Goal: Transaction & Acquisition: Purchase product/service

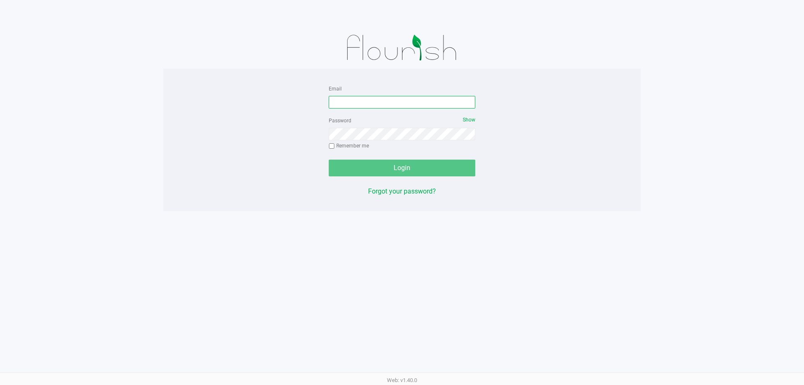
click at [349, 102] on input "Email" at bounding box center [402, 102] width 147 height 13
type input "[EMAIL_ADDRESS][DOMAIN_NAME]"
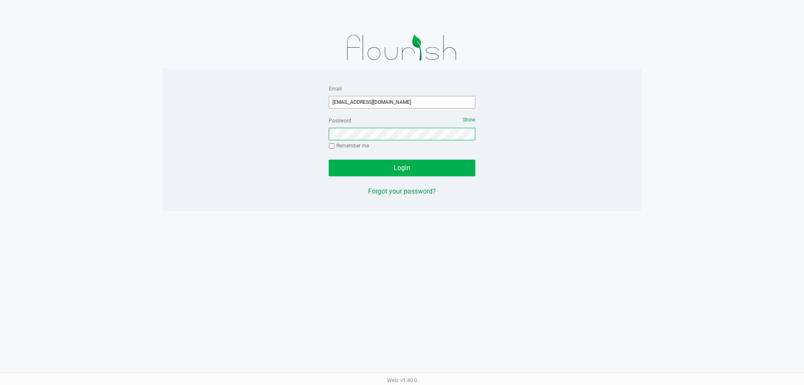
click at [329, 160] on button "Login" at bounding box center [402, 168] width 147 height 17
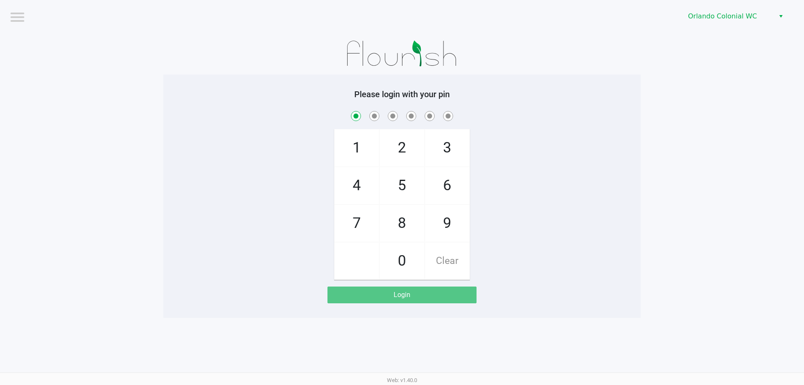
checkbox input "true"
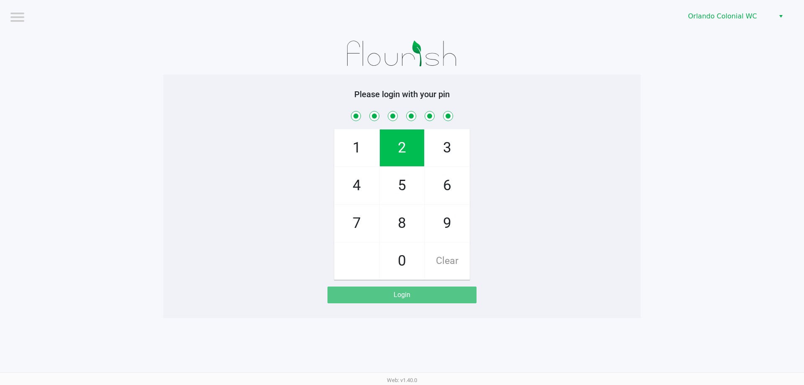
checkbox input "true"
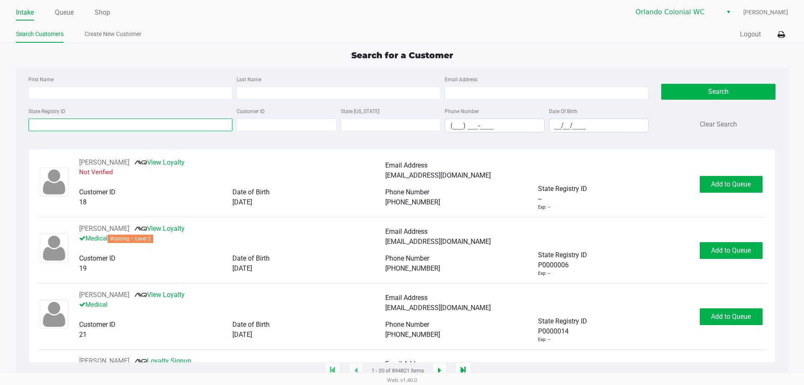
click at [106, 119] on input "State Registry ID" at bounding box center [130, 125] width 204 height 13
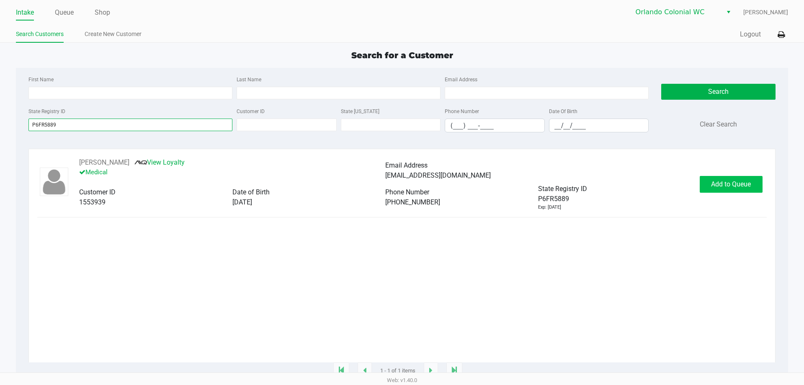
type input "P6FR5889"
click at [748, 178] on button "Add to Queue" at bounding box center [731, 184] width 63 height 17
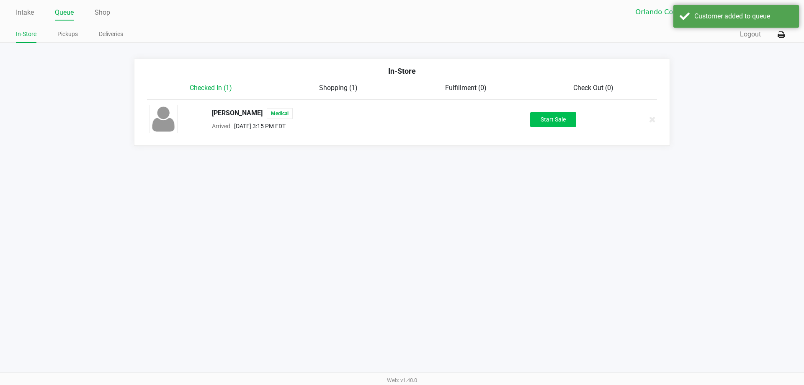
click at [548, 120] on button "Start Sale" at bounding box center [553, 119] width 46 height 15
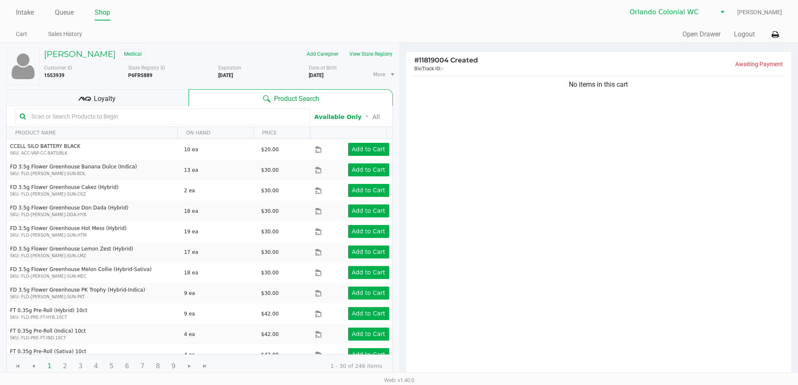
click at [497, 224] on div "No items in this cart" at bounding box center [599, 226] width 386 height 304
click at [129, 118] on input "text" at bounding box center [166, 116] width 277 height 13
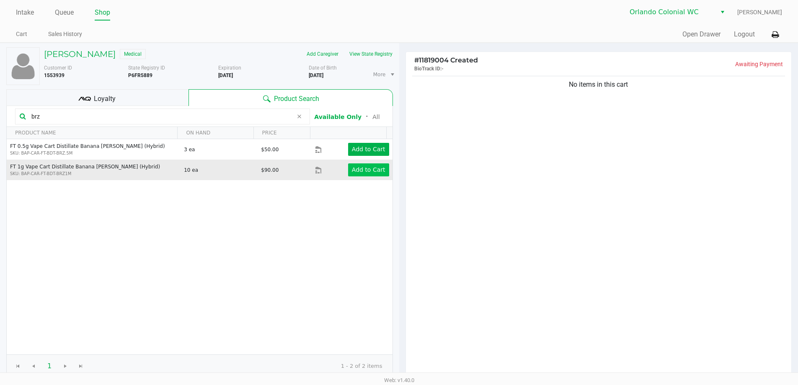
click at [365, 171] on app-button-loader "Add to Cart" at bounding box center [369, 169] width 34 height 7
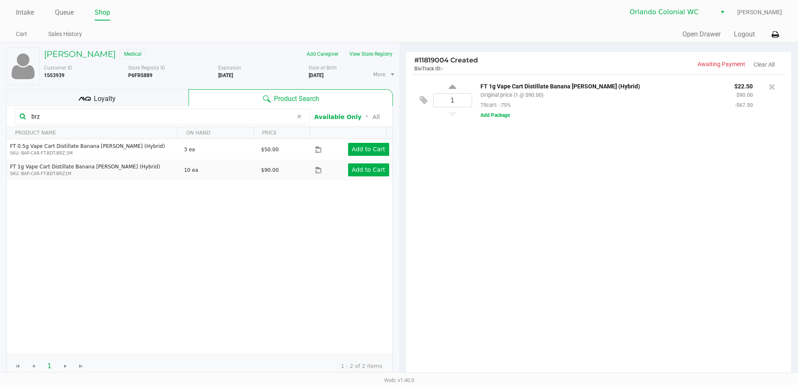
click at [209, 119] on input "brz" at bounding box center [160, 116] width 265 height 13
type input "nol"
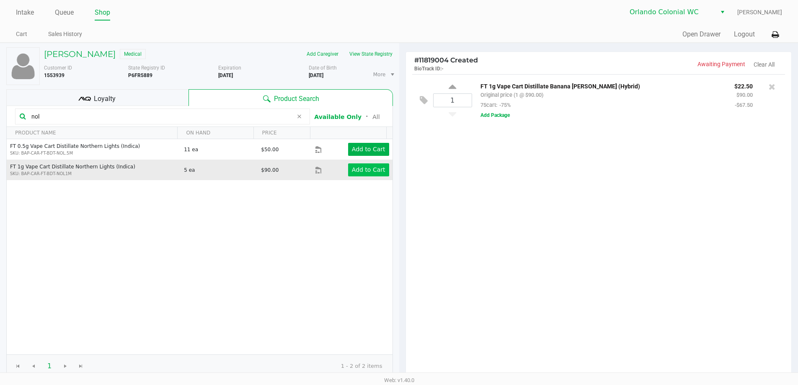
click at [358, 169] on app-button-loader "Add to Cart" at bounding box center [369, 169] width 34 height 7
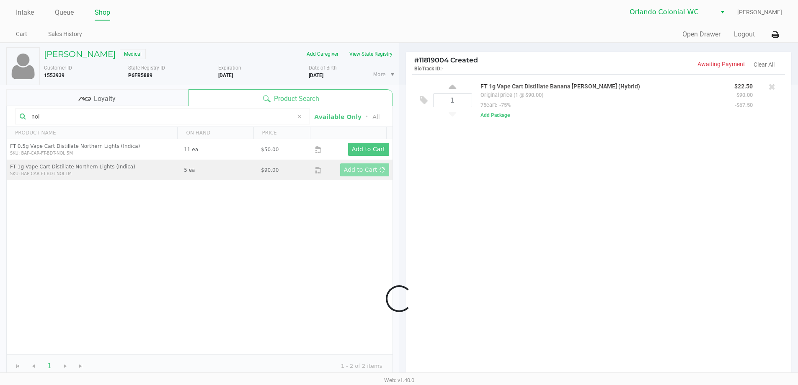
click at [220, 116] on div at bounding box center [399, 299] width 798 height 428
click at [165, 112] on div at bounding box center [399, 299] width 798 height 428
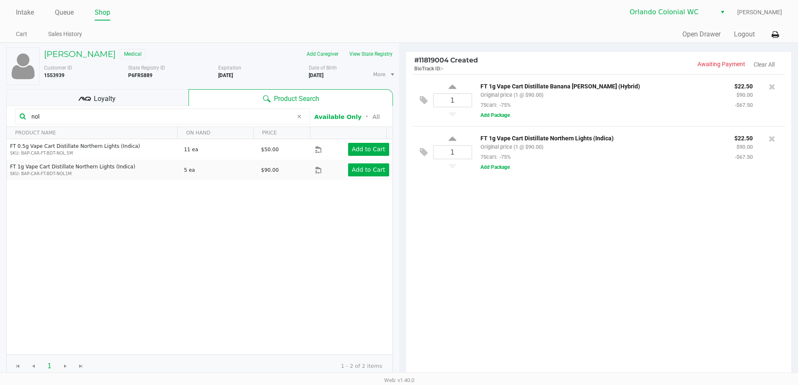
click at [220, 114] on input "nol" at bounding box center [160, 116] width 265 height 13
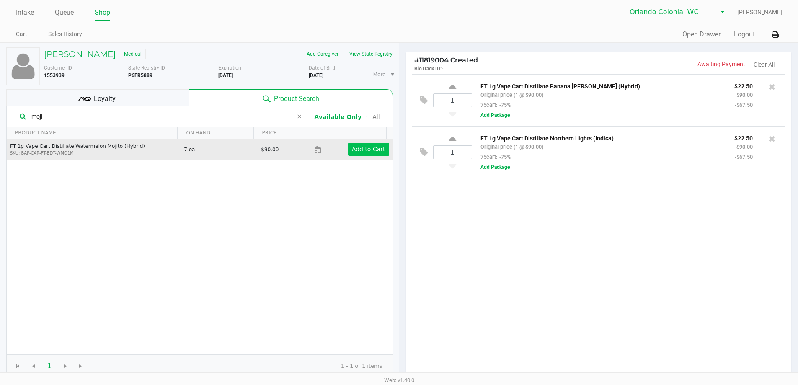
type input "moji"
click at [369, 148] on app-button-loader "Add to Cart" at bounding box center [369, 149] width 34 height 7
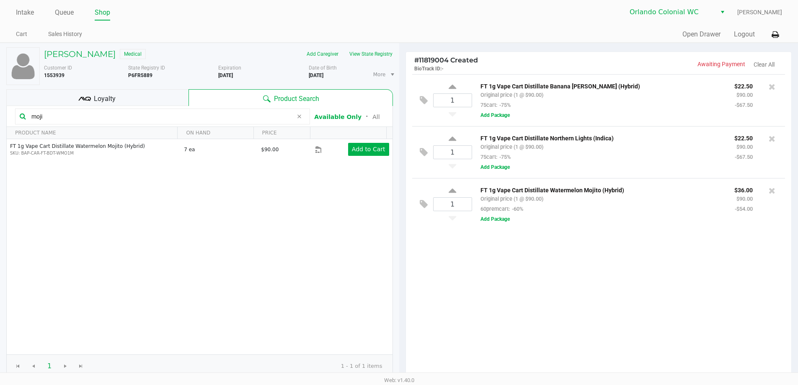
click at [477, 287] on div "1 FT 1g Vape Cart Distillate Banana Runtz (Hybrid) Original price (1 @ $90.00) …" at bounding box center [599, 226] width 386 height 304
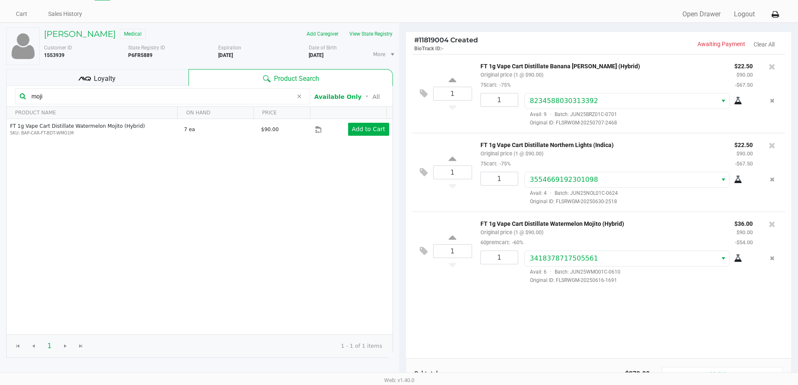
scroll to position [86, 0]
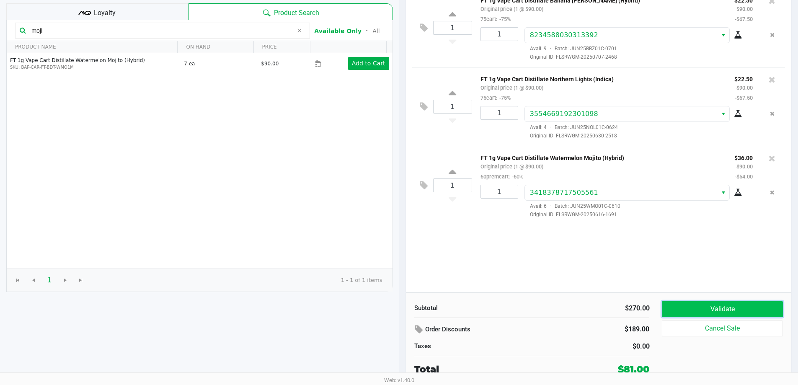
click at [743, 309] on button "Validate" at bounding box center [722, 309] width 121 height 16
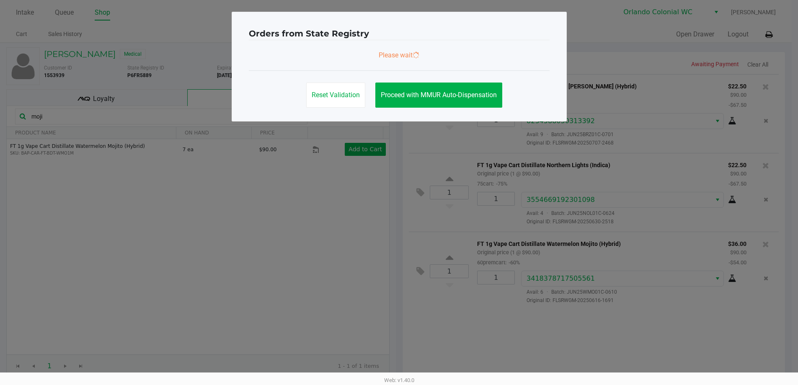
scroll to position [0, 0]
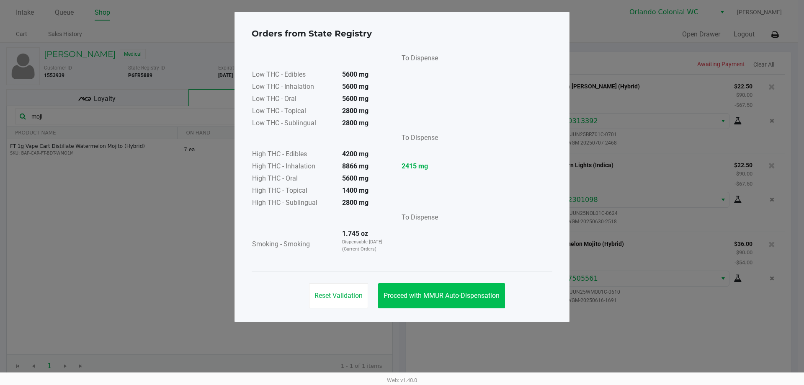
click at [473, 303] on button "Proceed with MMUR Auto-Dispensation" at bounding box center [441, 295] width 127 height 25
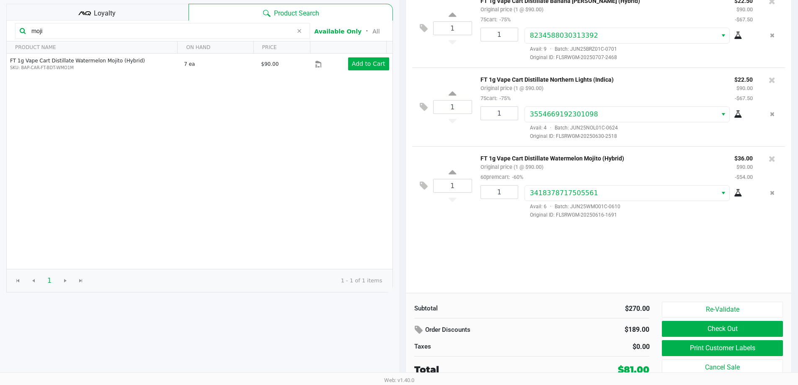
scroll to position [86, 0]
click at [750, 346] on button "Print Customer Labels" at bounding box center [722, 348] width 121 height 16
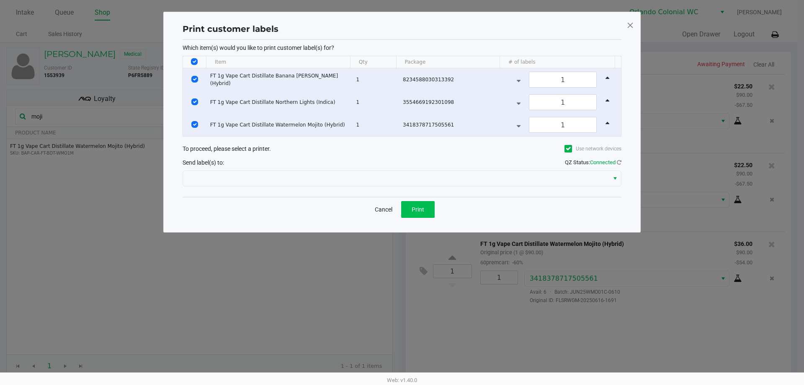
click at [422, 215] on button "Print" at bounding box center [418, 209] width 34 height 17
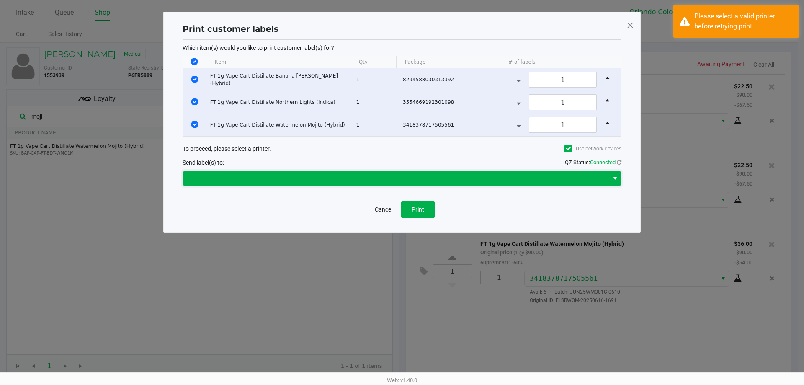
click at [336, 175] on span at bounding box center [396, 178] width 416 height 10
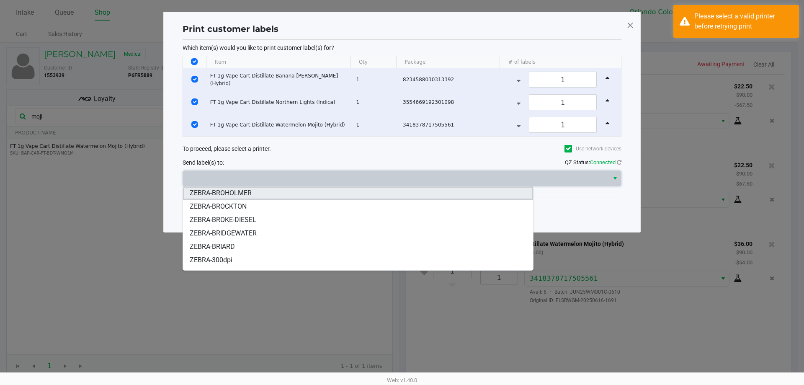
click at [256, 194] on li "ZEBRA-BROHOLMER" at bounding box center [358, 192] width 350 height 13
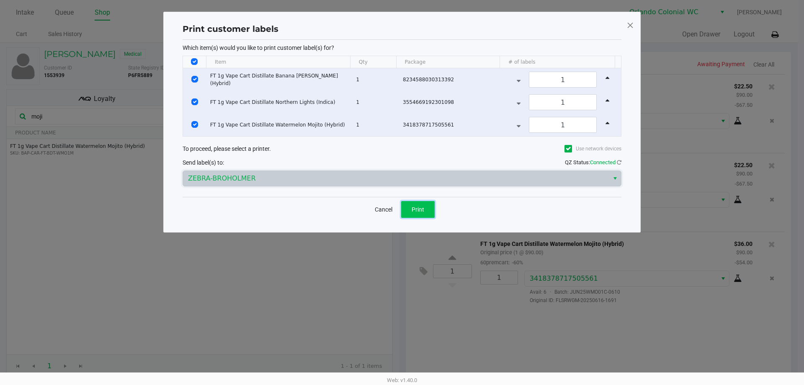
click at [414, 207] on span "Print" at bounding box center [418, 209] width 13 height 7
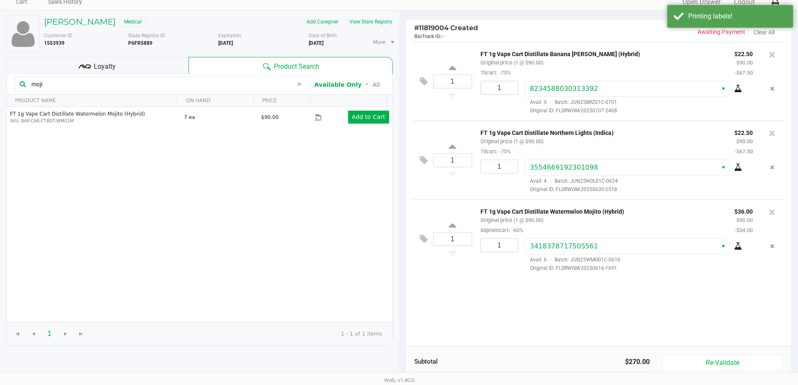
scroll to position [86, 0]
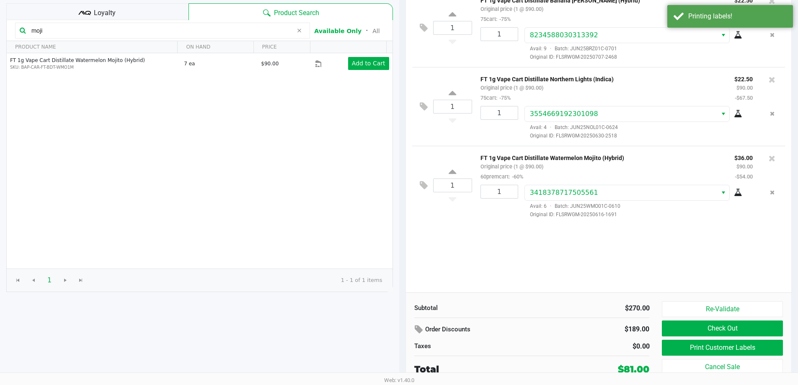
click at [155, 5] on div "Loyalty" at bounding box center [97, 11] width 182 height 17
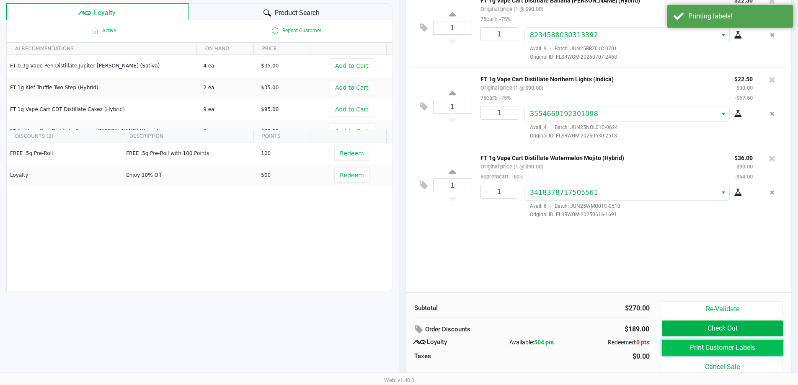
click at [729, 349] on button "Print Customer Labels" at bounding box center [722, 348] width 121 height 16
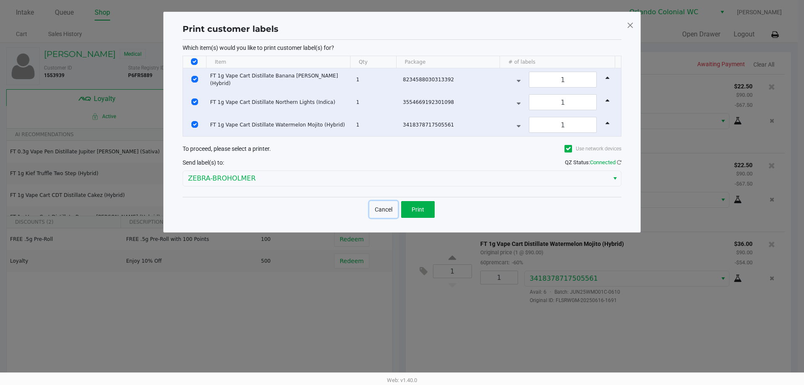
click at [376, 208] on button "Cancel" at bounding box center [384, 209] width 28 height 17
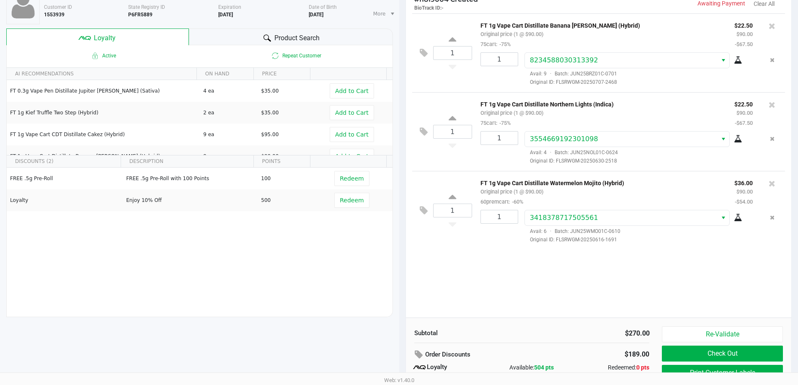
scroll to position [96, 0]
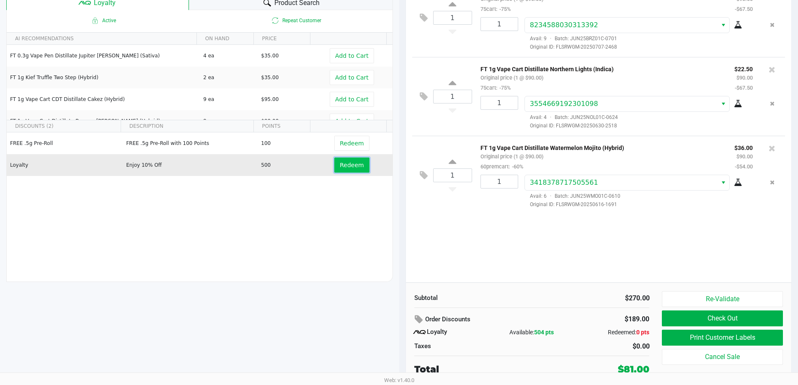
click at [349, 168] on span "Redeem" at bounding box center [352, 165] width 24 height 7
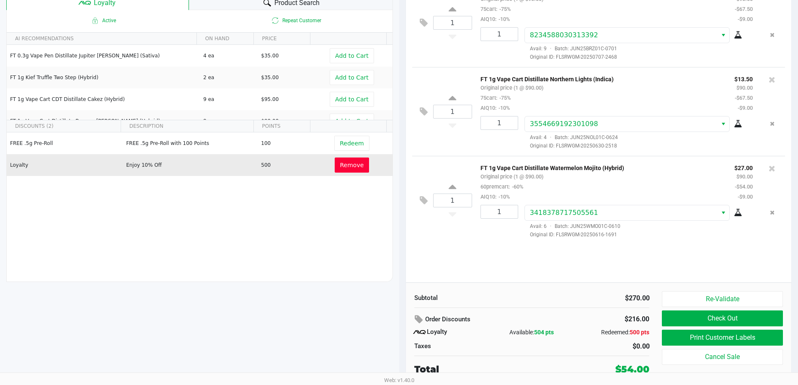
click at [347, 167] on span "Remove" at bounding box center [352, 165] width 24 height 7
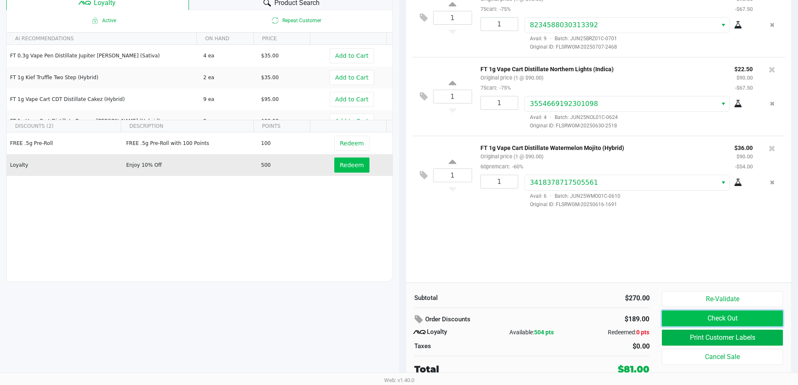
click at [737, 318] on button "Check Out" at bounding box center [722, 318] width 121 height 16
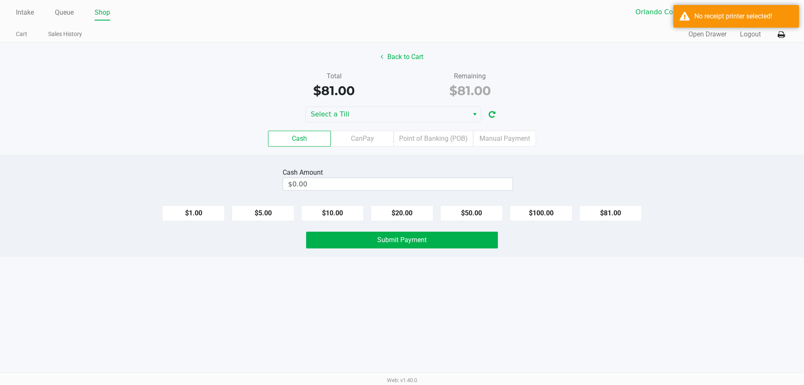
click at [542, 212] on button "$100.00" at bounding box center [541, 213] width 63 height 16
type input "$100.00"
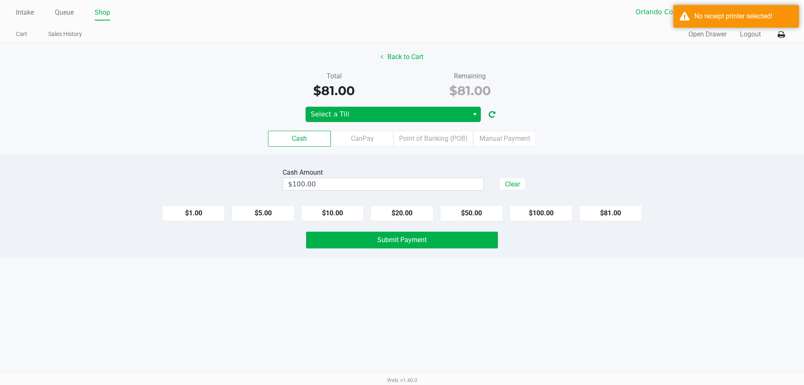
click at [365, 117] on span "Select a Till" at bounding box center [387, 114] width 153 height 10
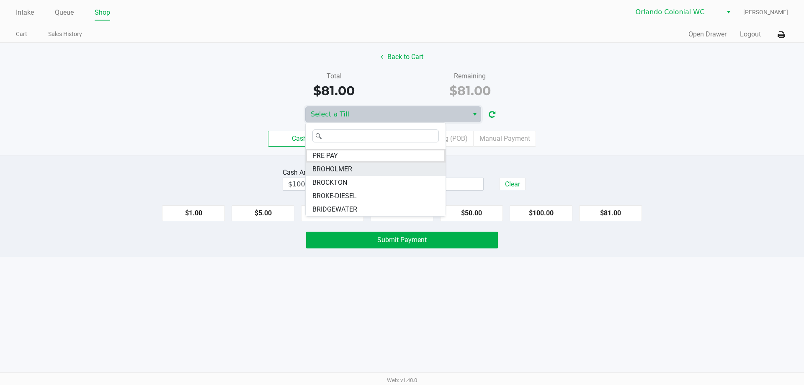
click at [343, 169] on span "BROHOLMER" at bounding box center [333, 169] width 40 height 10
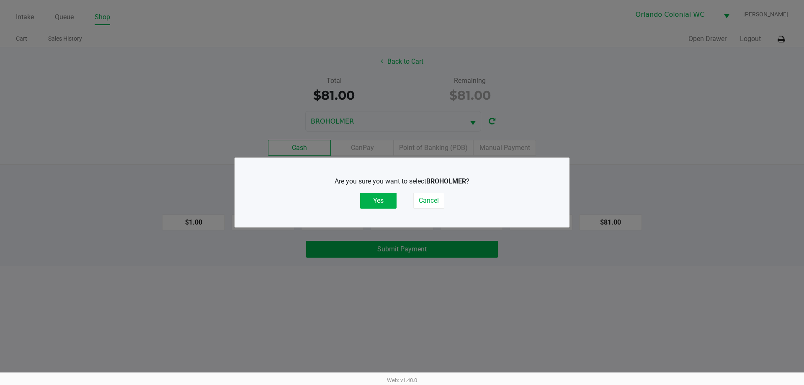
click at [381, 206] on button "Yes" at bounding box center [378, 201] width 36 height 16
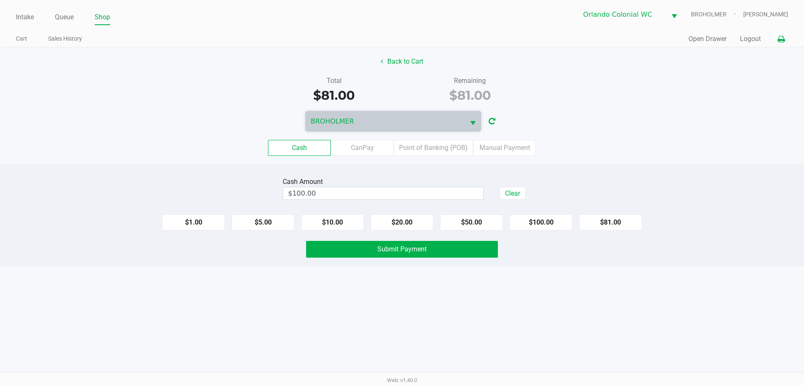
click at [782, 39] on icon at bounding box center [781, 39] width 7 height 6
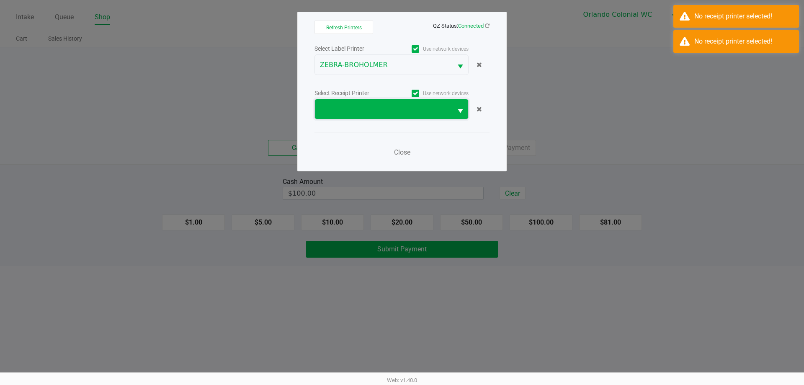
click at [374, 108] on span at bounding box center [383, 109] width 127 height 10
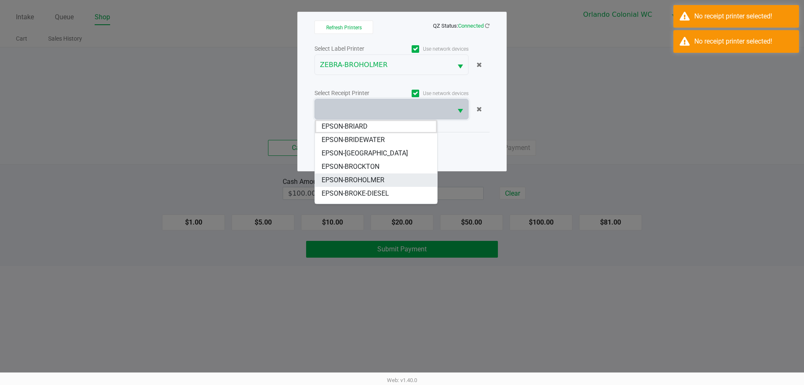
click at [369, 181] on span "EPSON-BROHOLMER" at bounding box center [353, 180] width 63 height 10
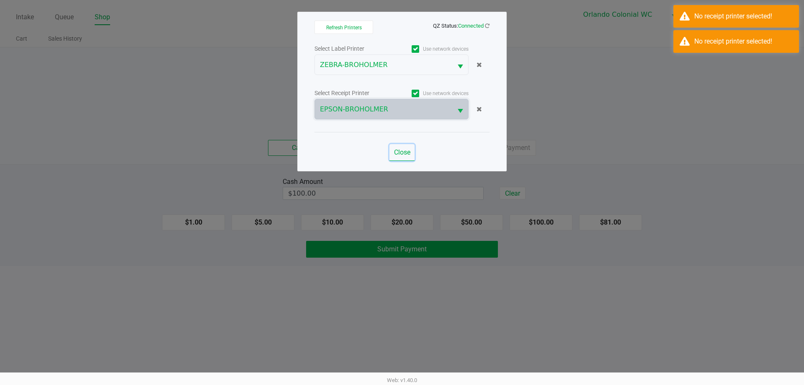
click at [400, 152] on span "Close" at bounding box center [402, 152] width 16 height 8
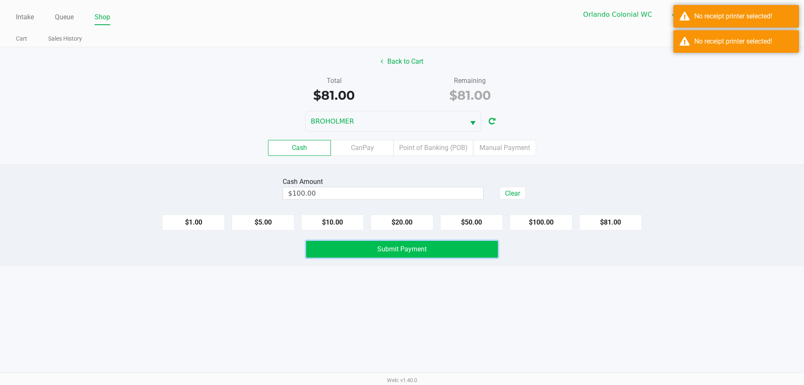
click at [383, 246] on span "Submit Payment" at bounding box center [402, 249] width 49 height 8
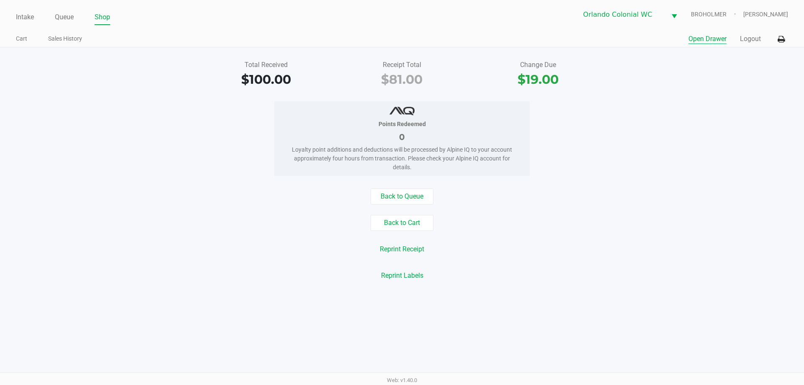
click at [707, 37] on button "Open Drawer" at bounding box center [708, 39] width 38 height 10
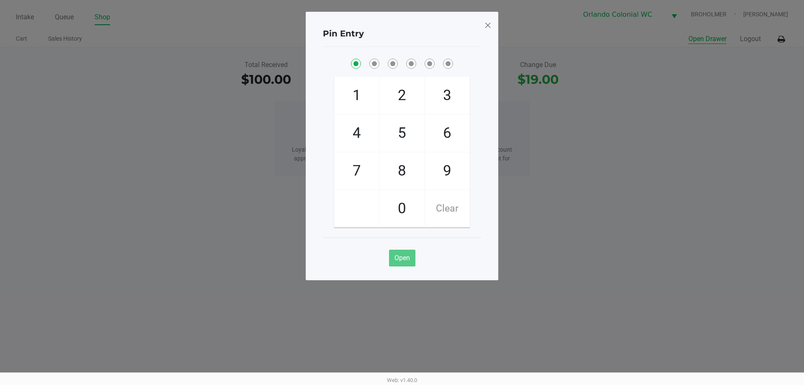
checkbox input "true"
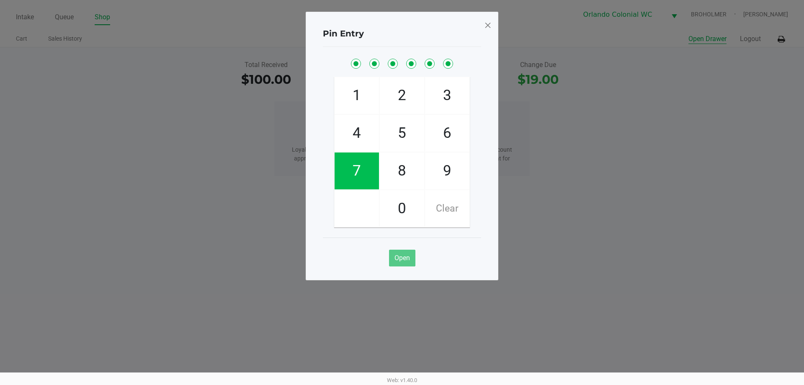
checkbox input "true"
click at [488, 31] on span at bounding box center [488, 24] width 8 height 13
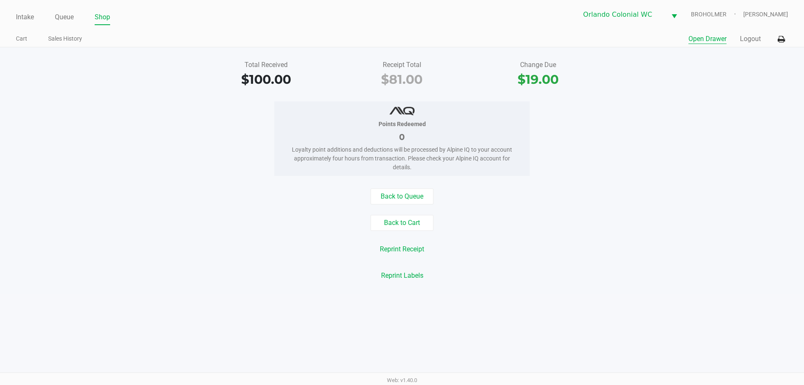
click at [19, 16] on link "Intake" at bounding box center [25, 17] width 18 height 12
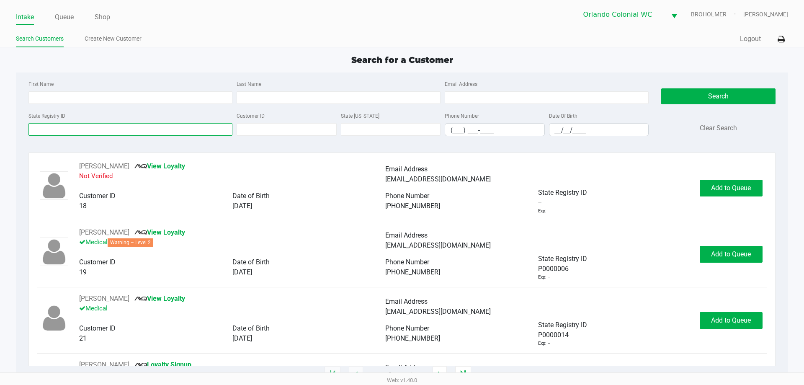
click at [132, 124] on input "State Registry ID" at bounding box center [130, 129] width 204 height 13
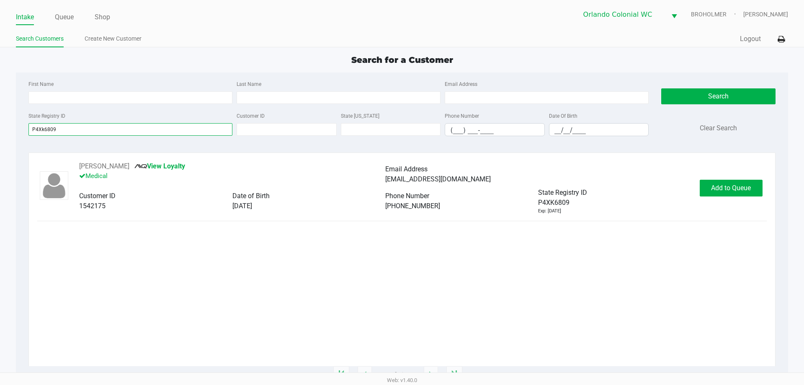
type input "P4Xk6809"
click at [736, 205] on div "KATIE PAJKURIC View Loyalty Medical Email Address kpajkuric1@yahoo.com Customer…" at bounding box center [401, 187] width 729 height 53
click at [740, 184] on span "Add to Queue" at bounding box center [731, 188] width 40 height 8
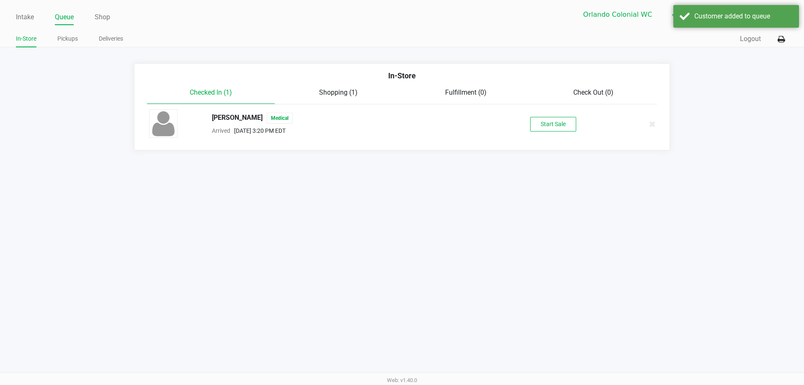
click at [548, 127] on button "Start Sale" at bounding box center [553, 124] width 46 height 15
click at [96, 359] on div "Intake Queue Shop Orlando Colonial WC BROHOLMER Sam Gallaher In-Store Pickups D…" at bounding box center [402, 192] width 804 height 385
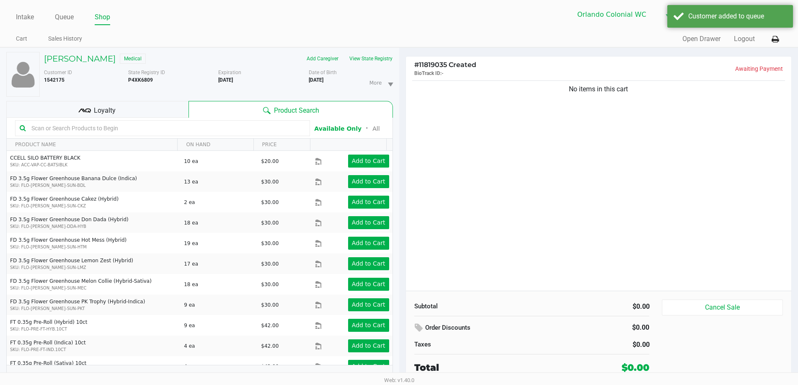
click at [325, 89] on div "More Date of Birth 8/09/1996" at bounding box center [354, 83] width 91 height 28
click at [162, 112] on div "Loyalty" at bounding box center [97, 109] width 182 height 17
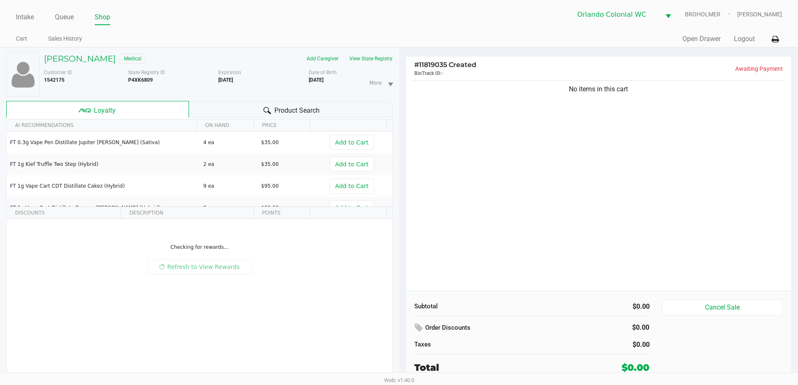
click at [508, 221] on div "No items in this cart" at bounding box center [599, 185] width 386 height 212
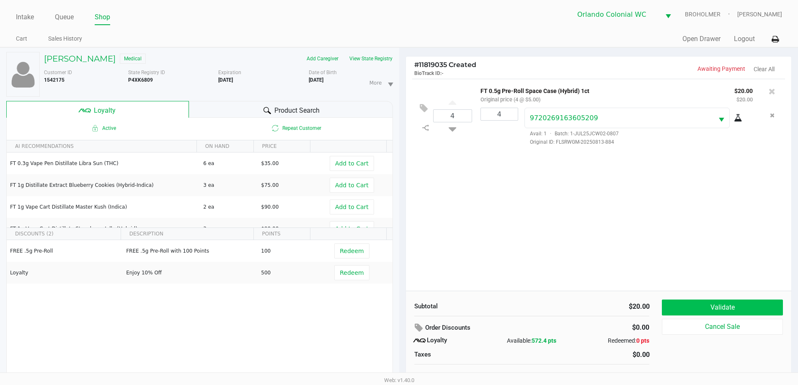
click at [723, 305] on button "Validate" at bounding box center [722, 308] width 121 height 16
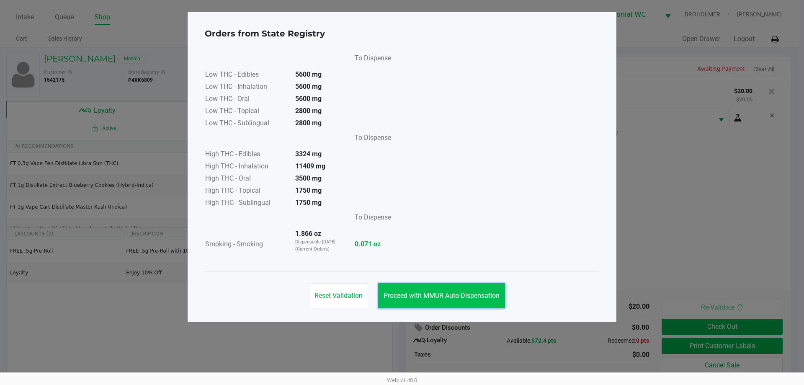
click at [441, 285] on button "Proceed with MMUR Auto-Dispensation" at bounding box center [441, 295] width 127 height 25
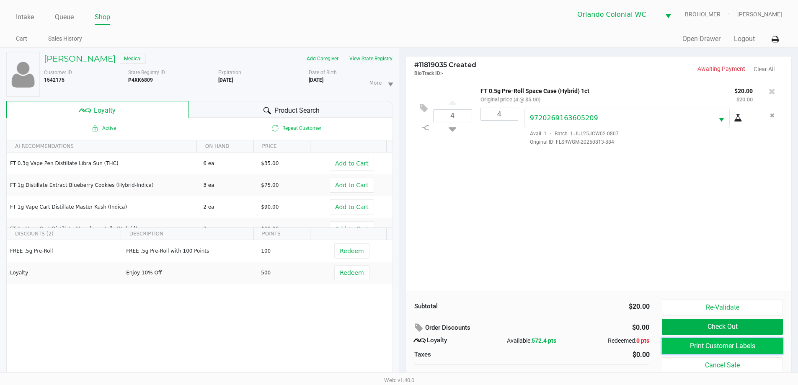
click at [726, 345] on button "Print Customer Labels" at bounding box center [722, 346] width 121 height 16
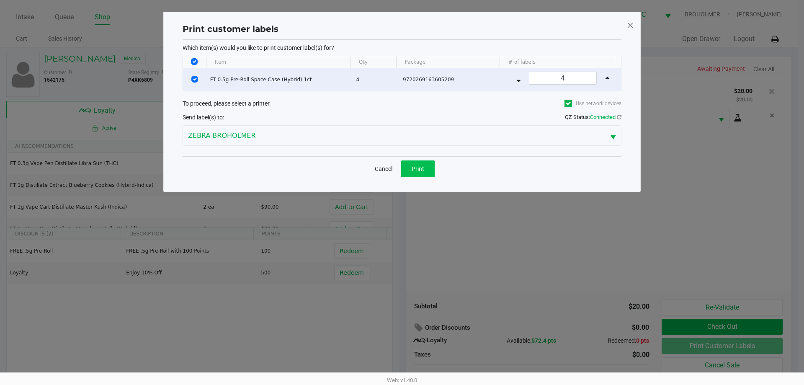
click at [415, 163] on button "Print" at bounding box center [418, 168] width 34 height 17
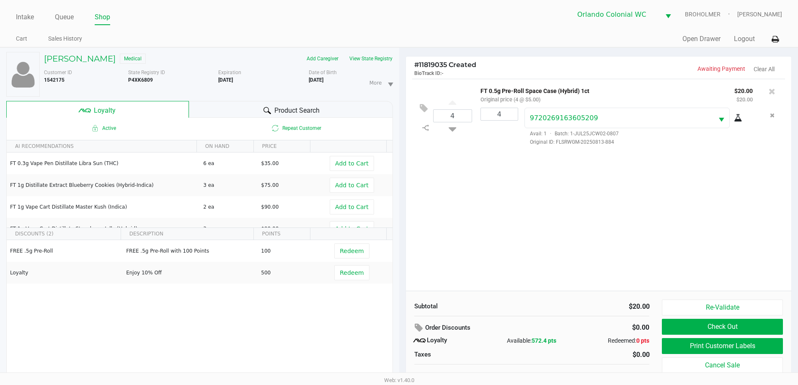
click at [758, 327] on button "Check Out" at bounding box center [722, 327] width 121 height 16
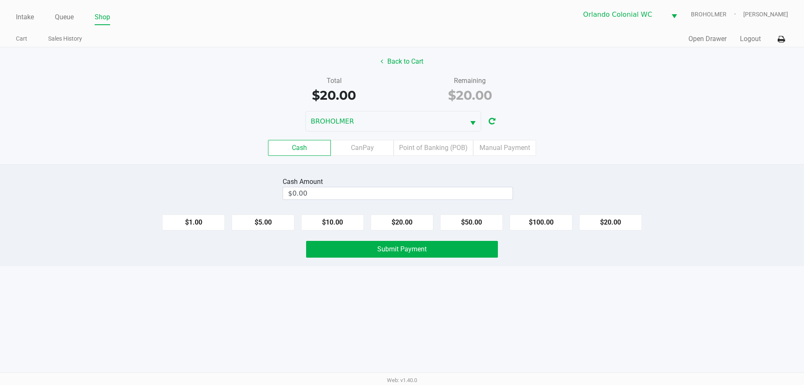
click at [625, 222] on button "$20.00" at bounding box center [610, 223] width 63 height 16
type input "$20.00"
click at [471, 256] on button "Submit Payment" at bounding box center [402, 249] width 192 height 17
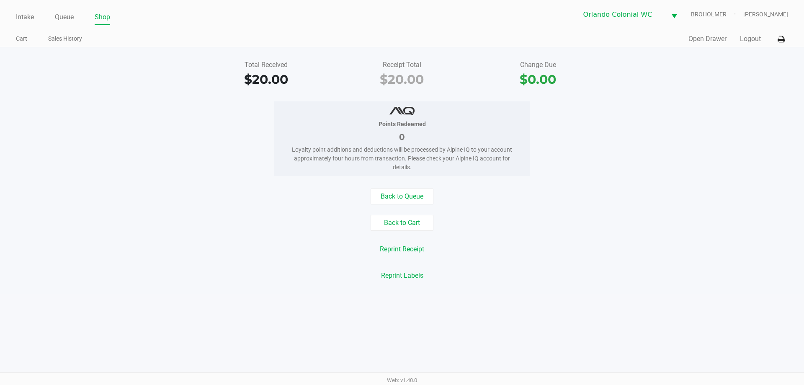
click at [68, 21] on link "Queue" at bounding box center [64, 17] width 19 height 12
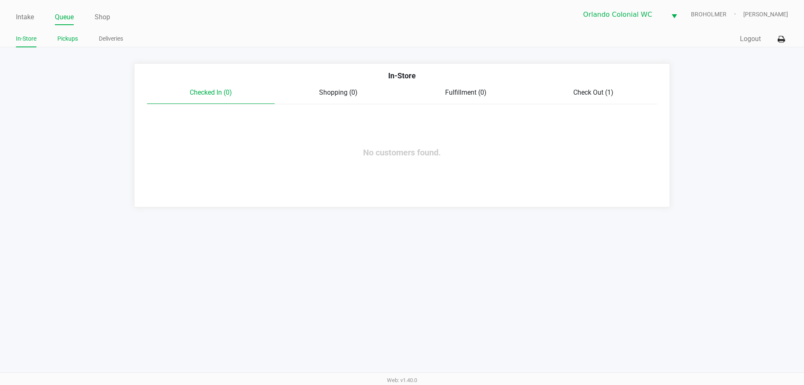
click at [72, 41] on link "Pickups" at bounding box center [67, 39] width 21 height 10
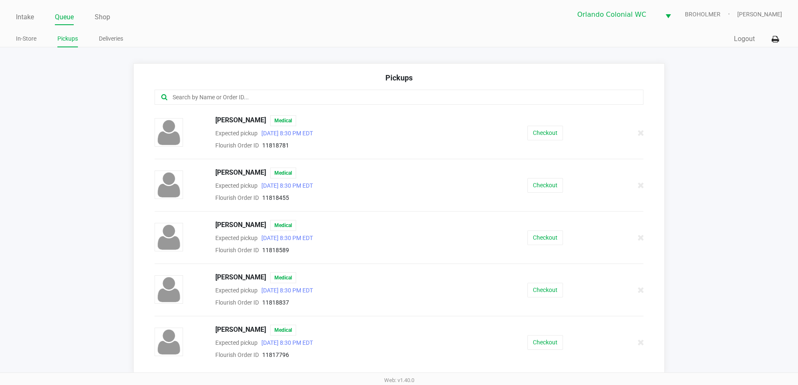
click at [243, 100] on input "text" at bounding box center [386, 98] width 428 height 10
click at [230, 99] on input "text" at bounding box center [386, 98] width 428 height 10
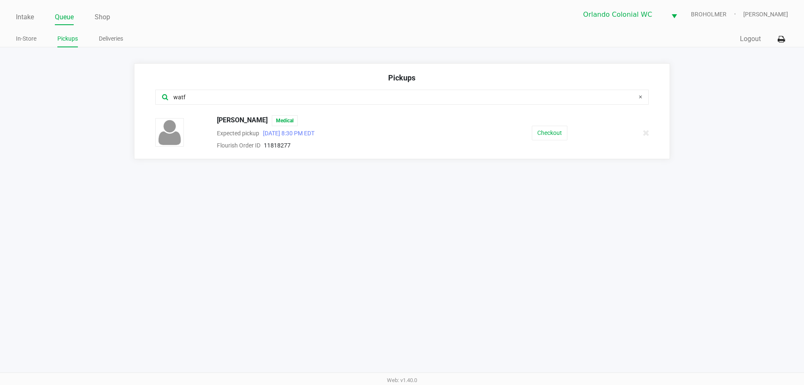
type input "watf"
click at [551, 127] on button "Checkout" at bounding box center [550, 133] width 36 height 15
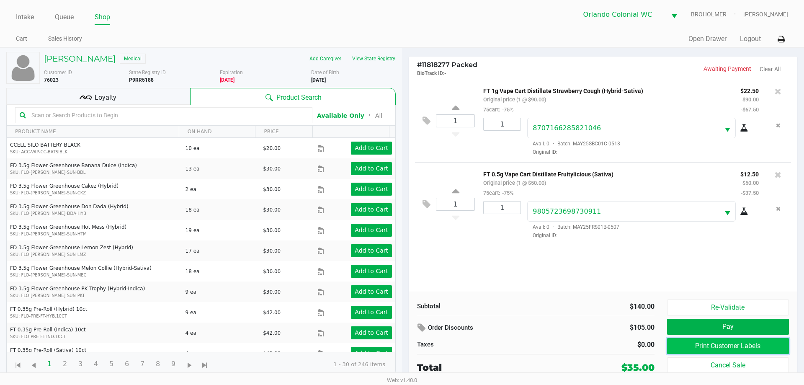
click at [746, 345] on button "Print Customer Labels" at bounding box center [728, 346] width 122 height 16
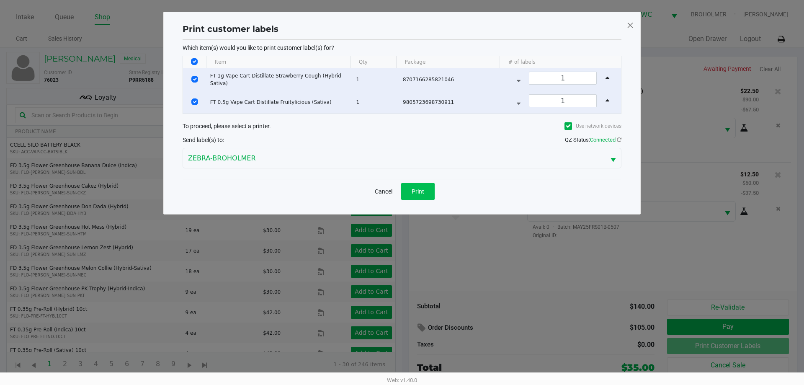
click at [413, 186] on button "Print" at bounding box center [418, 191] width 34 height 17
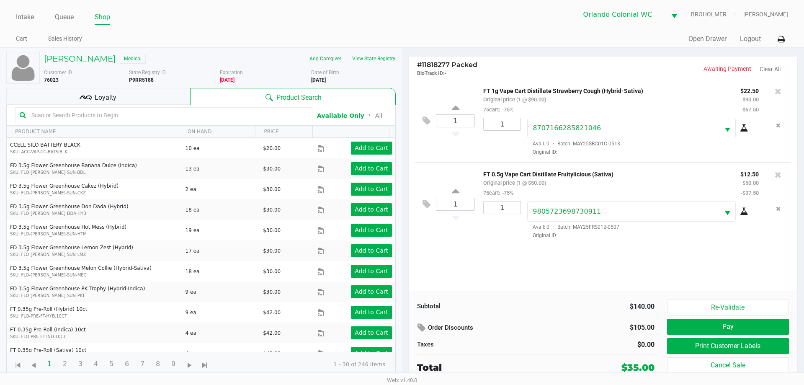
click at [170, 96] on div "Loyalty" at bounding box center [98, 96] width 184 height 17
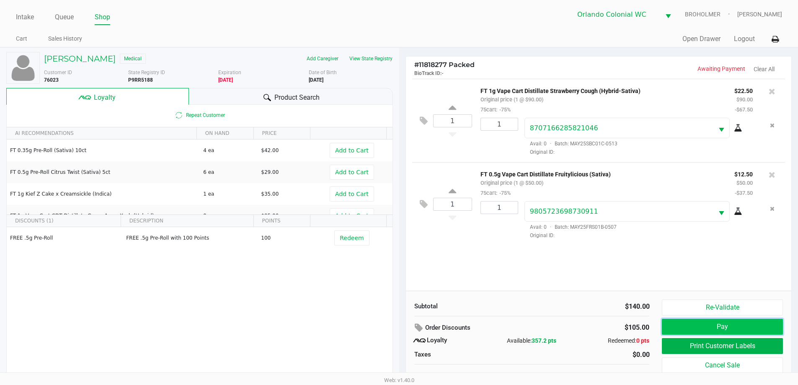
click at [738, 330] on button "Pay" at bounding box center [722, 327] width 121 height 16
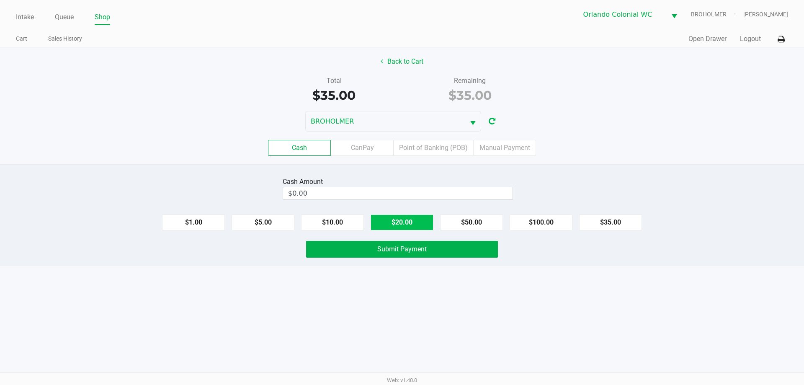
click at [413, 228] on button "$20.00" at bounding box center [402, 223] width 63 height 16
click at [411, 220] on button "$20.00" at bounding box center [402, 223] width 63 height 16
type input "$40.00"
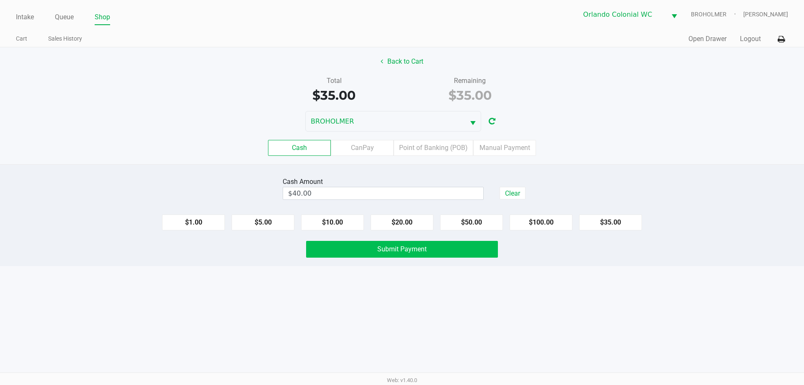
click at [435, 249] on button "Submit Payment" at bounding box center [402, 249] width 192 height 17
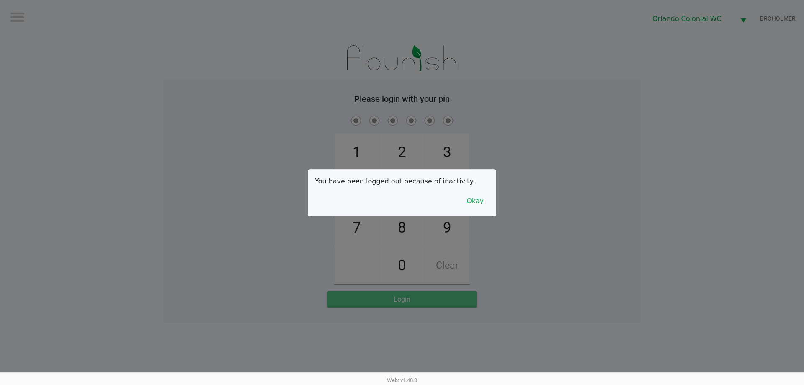
click at [481, 202] on button "Okay" at bounding box center [475, 201] width 28 height 16
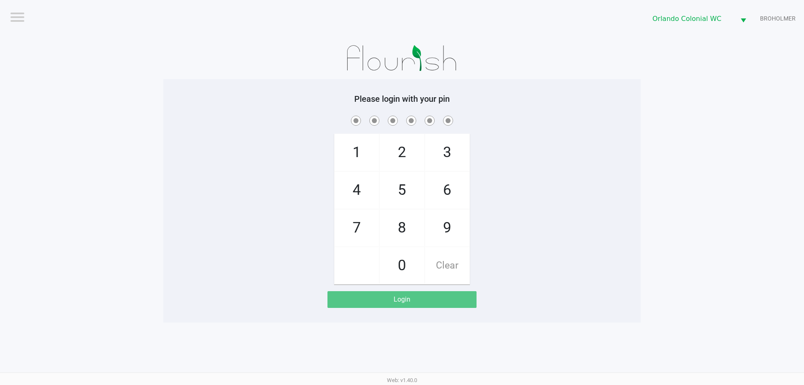
click at [352, 194] on span "4" at bounding box center [357, 190] width 44 height 37
checkbox input "true"
click at [403, 158] on span "2" at bounding box center [402, 152] width 44 height 37
checkbox input "true"
click at [400, 197] on span "5" at bounding box center [402, 190] width 44 height 37
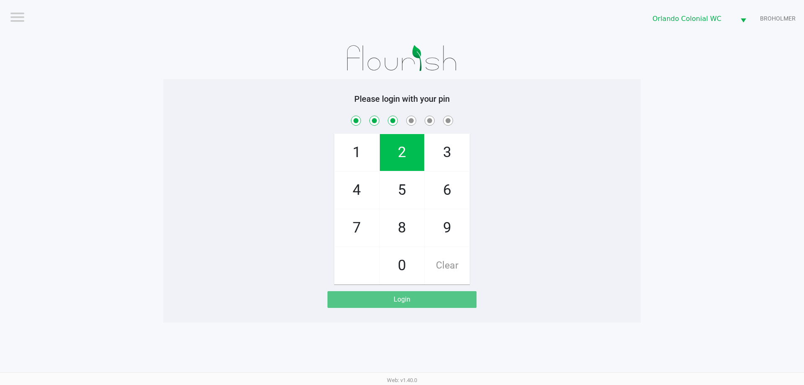
checkbox input "true"
click at [360, 237] on span "7" at bounding box center [357, 227] width 44 height 37
checkbox input "true"
click at [393, 156] on span "2" at bounding box center [402, 152] width 44 height 37
checkbox input "true"
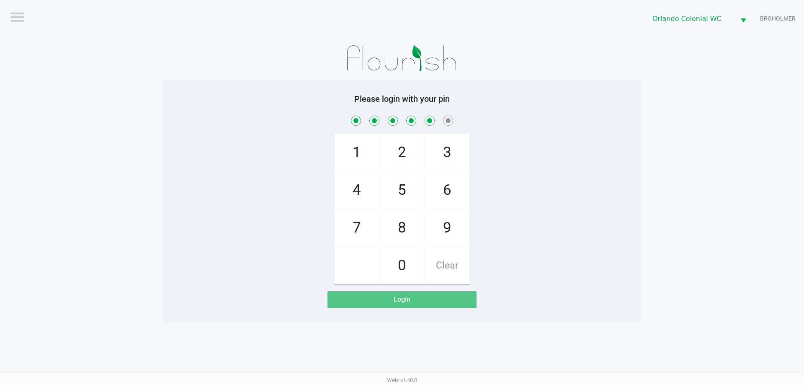
click at [451, 233] on span "9" at bounding box center [447, 227] width 44 height 37
checkbox input "true"
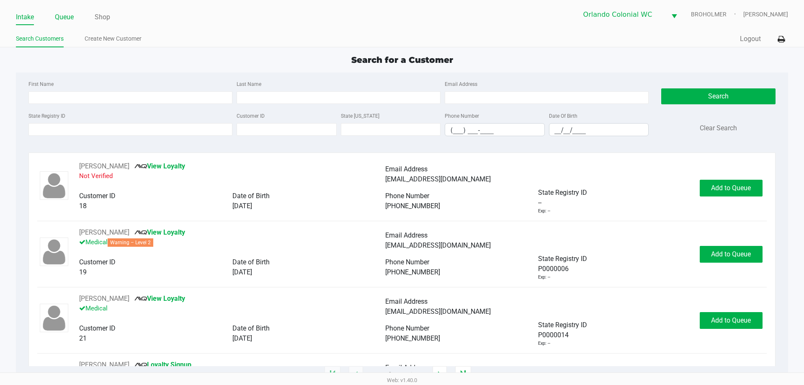
click at [66, 20] on link "Queue" at bounding box center [64, 17] width 19 height 12
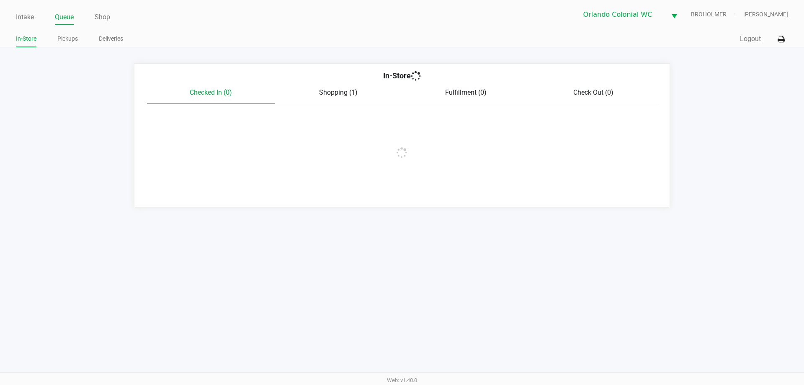
click at [67, 41] on link "Pickups" at bounding box center [67, 39] width 21 height 10
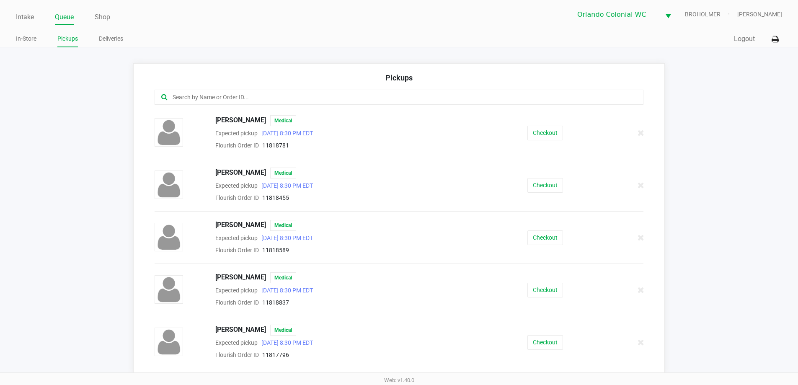
click at [285, 96] on input "text" at bounding box center [386, 98] width 428 height 10
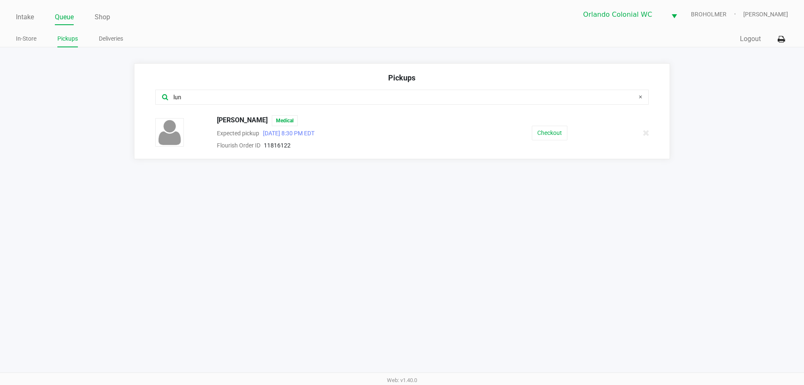
type input "lun"
click at [533, 138] on button "Checkout" at bounding box center [550, 133] width 36 height 15
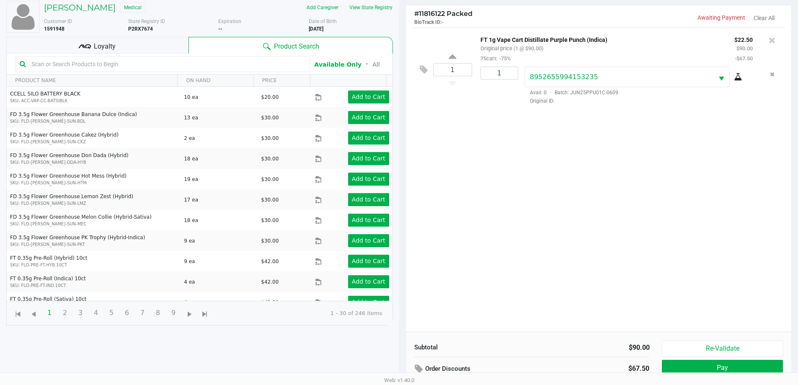
scroll to position [91, 0]
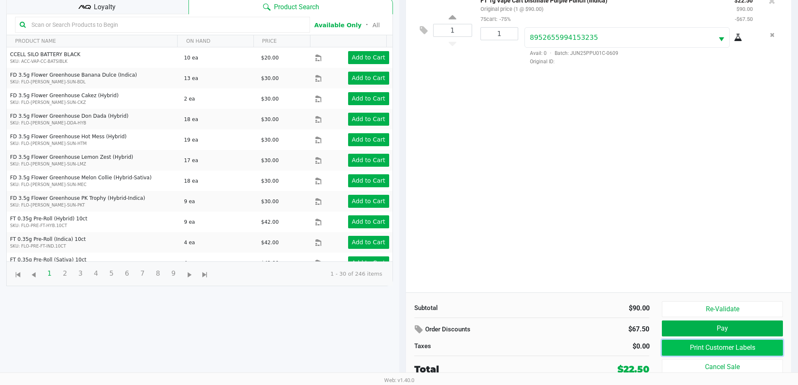
click at [749, 347] on button "Print Customer Labels" at bounding box center [722, 348] width 121 height 16
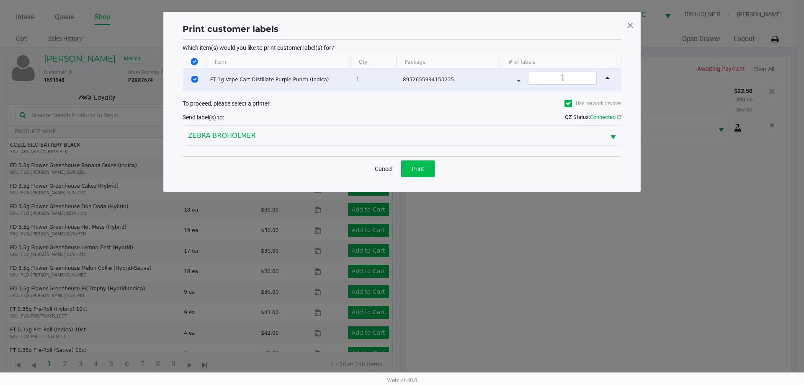
click at [430, 172] on button "Print" at bounding box center [418, 168] width 34 height 17
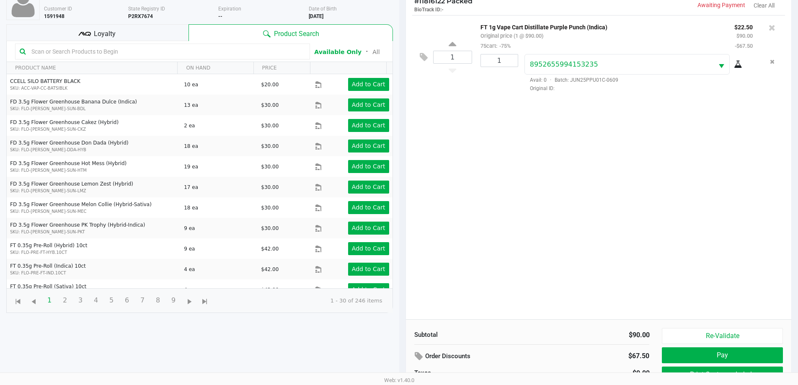
scroll to position [91, 0]
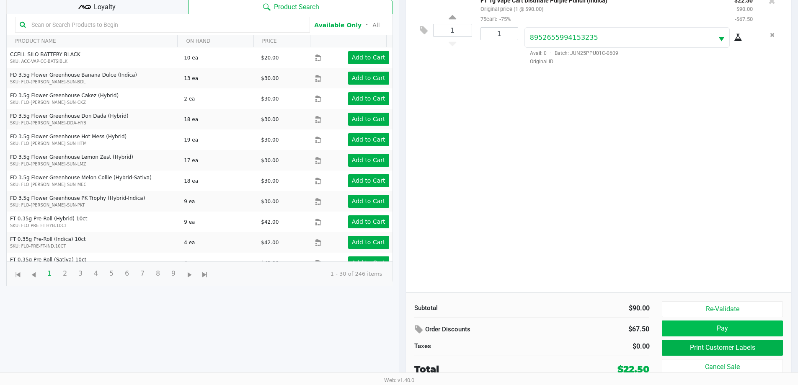
click at [698, 327] on button "Pay" at bounding box center [722, 329] width 121 height 16
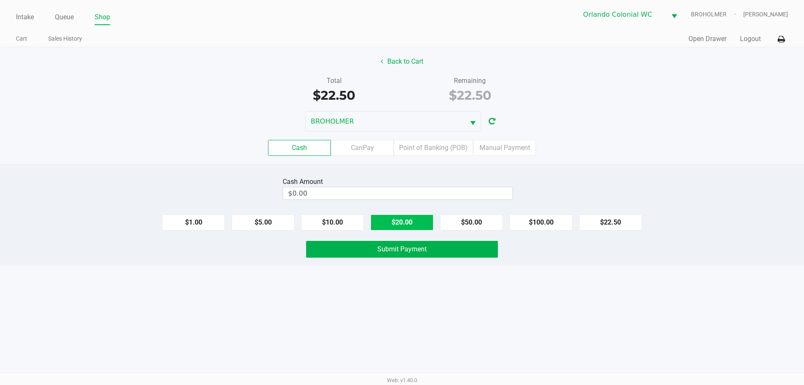
click at [414, 221] on button "$20.00" at bounding box center [402, 223] width 63 height 16
click at [411, 217] on button "$20.00" at bounding box center [402, 223] width 63 height 16
type input "$40.00"
click at [407, 244] on button "Submit Payment" at bounding box center [402, 249] width 192 height 17
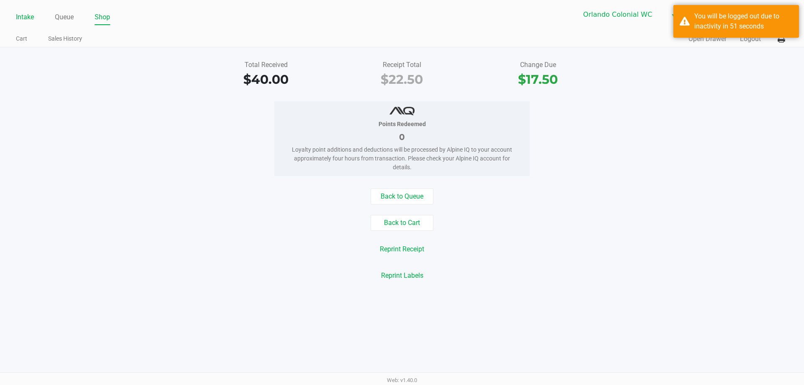
click at [26, 15] on link "Intake" at bounding box center [25, 17] width 18 height 12
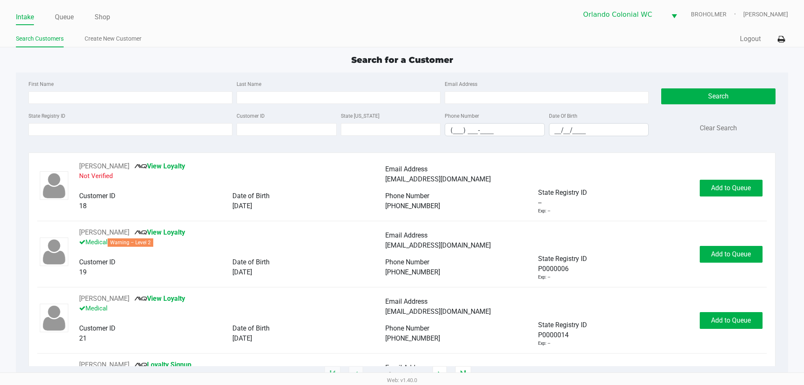
click at [101, 130] on input "State Registry ID" at bounding box center [130, 129] width 204 height 13
click at [60, 16] on link "Queue" at bounding box center [64, 17] width 19 height 12
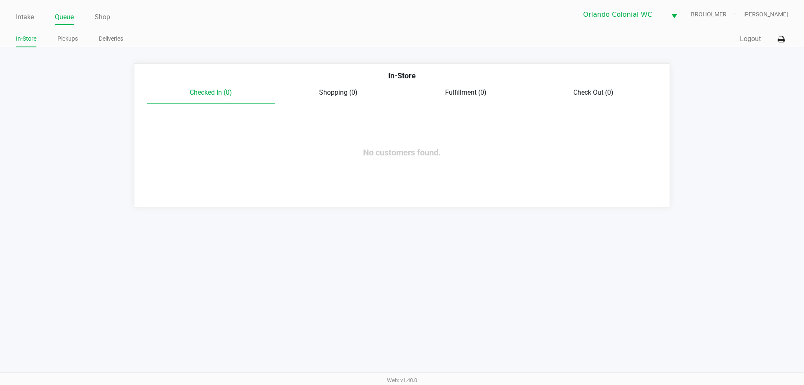
click at [73, 42] on link "Pickups" at bounding box center [67, 39] width 21 height 10
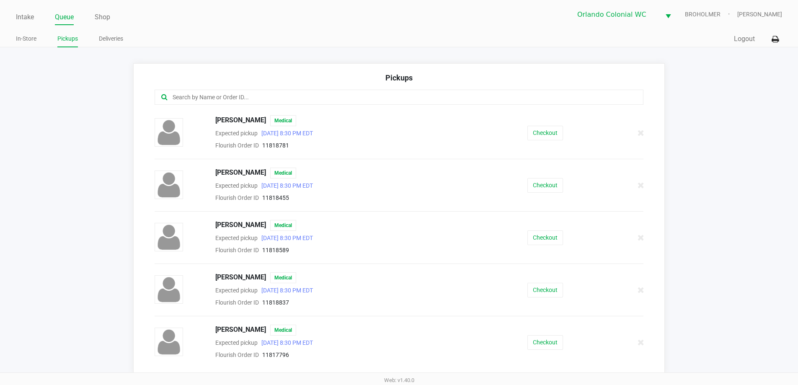
click at [225, 98] on input "text" at bounding box center [386, 98] width 428 height 10
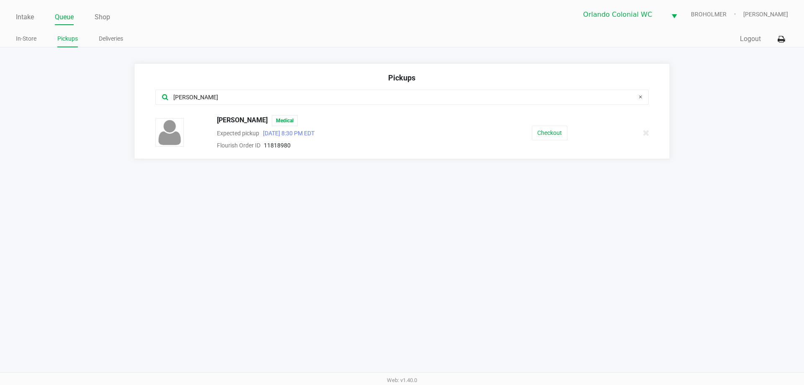
type input "powe"
click at [542, 126] on button "Checkout" at bounding box center [550, 133] width 36 height 15
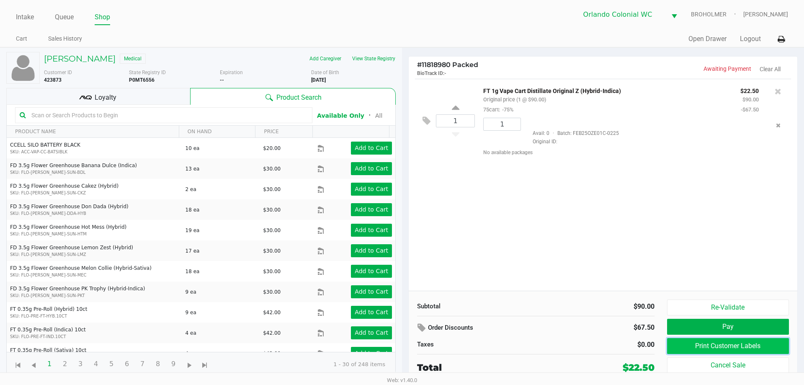
click at [712, 349] on button "Print Customer Labels" at bounding box center [728, 346] width 122 height 16
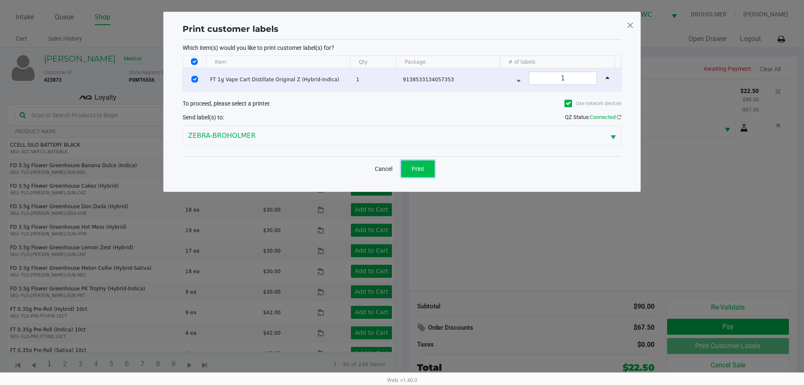
click at [409, 170] on button "Print" at bounding box center [418, 168] width 34 height 17
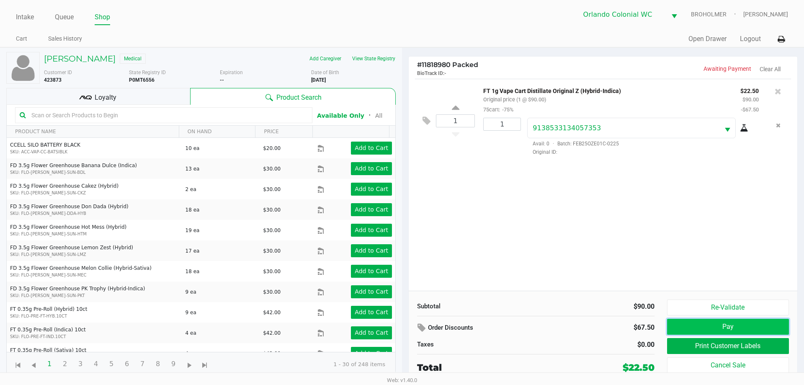
click at [725, 324] on button "Pay" at bounding box center [728, 327] width 122 height 16
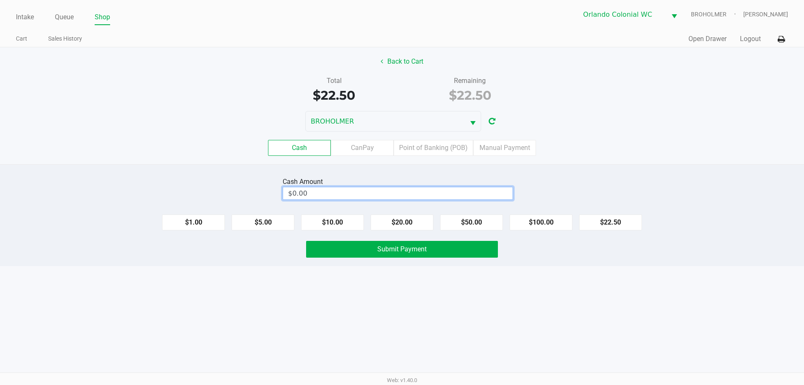
click at [441, 189] on input "$0.00" at bounding box center [398, 193] width 230 height 12
click at [465, 248] on button "Submit Payment" at bounding box center [402, 249] width 192 height 17
type input "$25.00"
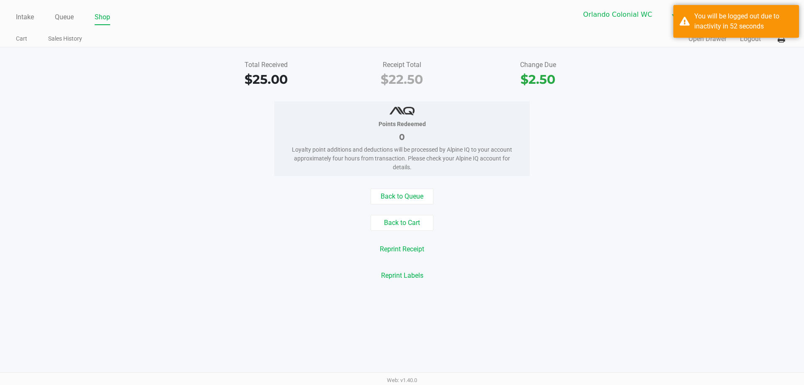
click at [69, 18] on link "Queue" at bounding box center [64, 17] width 19 height 12
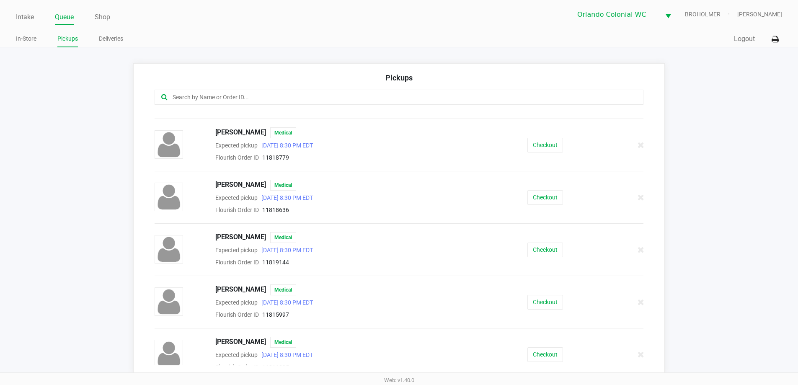
scroll to position [303, 0]
click at [541, 142] on button "Checkout" at bounding box center [546, 144] width 36 height 15
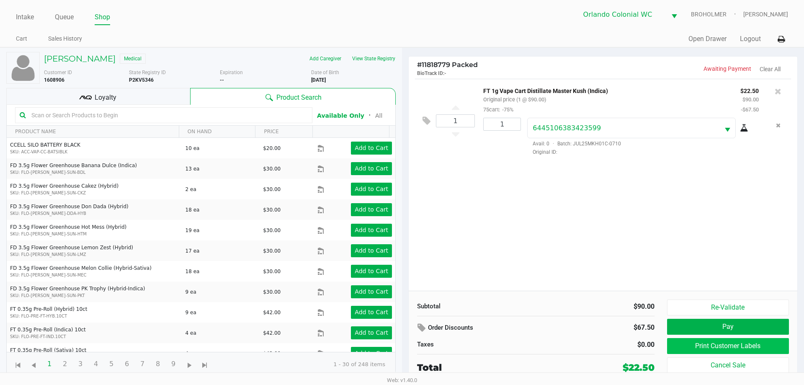
click at [755, 344] on button "Print Customer Labels" at bounding box center [728, 346] width 122 height 16
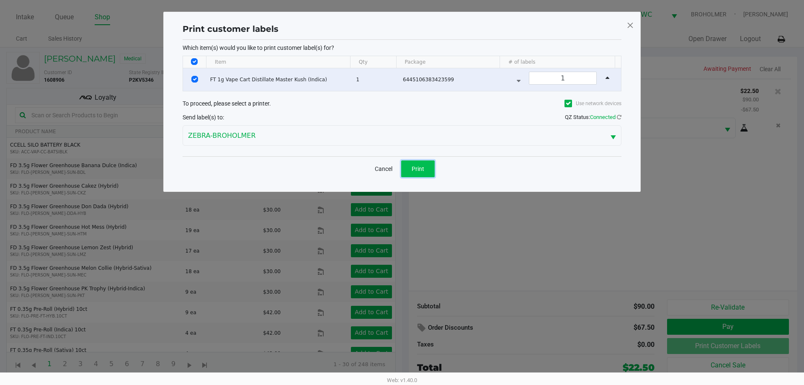
click at [423, 169] on span "Print" at bounding box center [418, 169] width 13 height 7
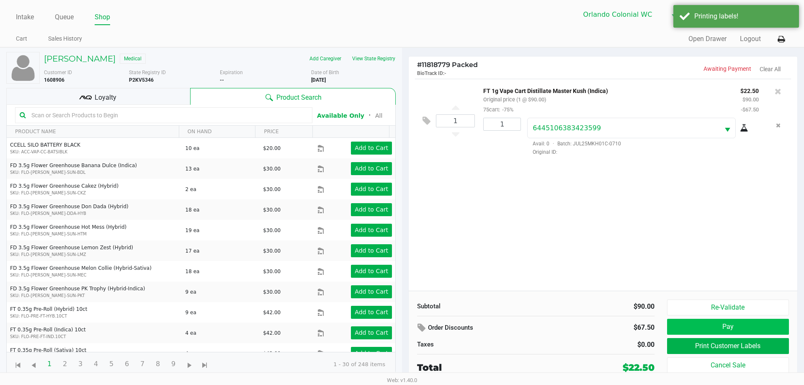
click at [760, 329] on button "Pay" at bounding box center [728, 327] width 122 height 16
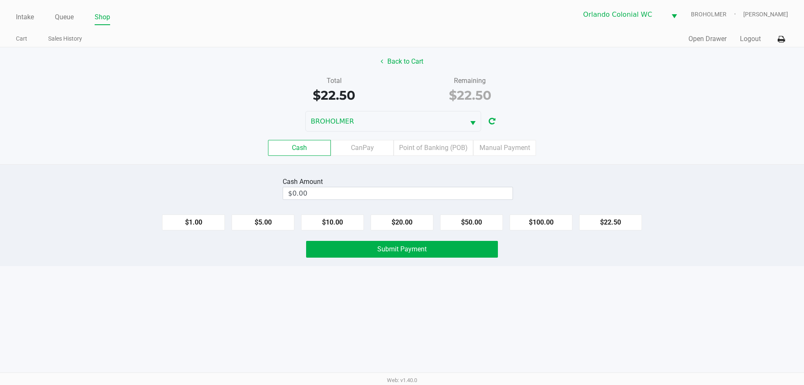
click at [437, 147] on label "Point of Banking (POB)" at bounding box center [434, 148] width 80 height 16
click at [0, 0] on 7 "Point of Banking (POB)" at bounding box center [0, 0] width 0 height 0
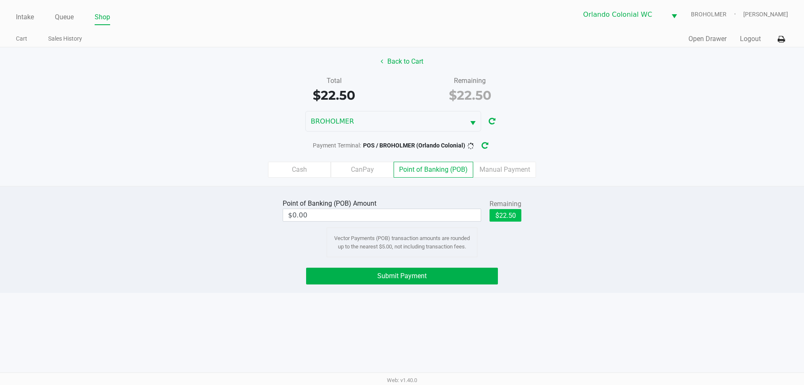
click at [506, 212] on button "$22.50" at bounding box center [506, 215] width 32 height 13
type input "$22.50"
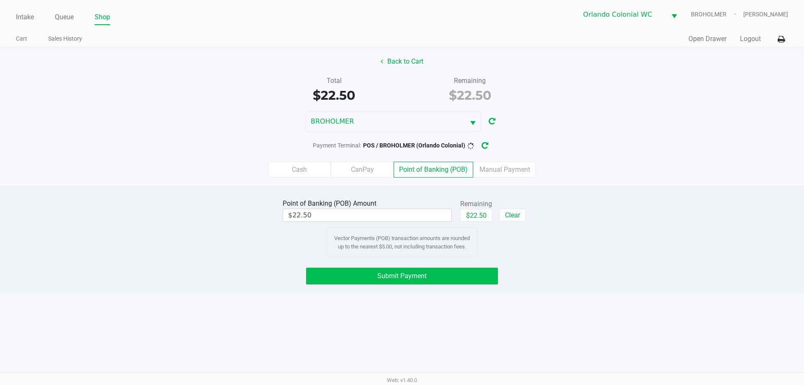
click at [434, 269] on button "Submit Payment" at bounding box center [402, 276] width 192 height 17
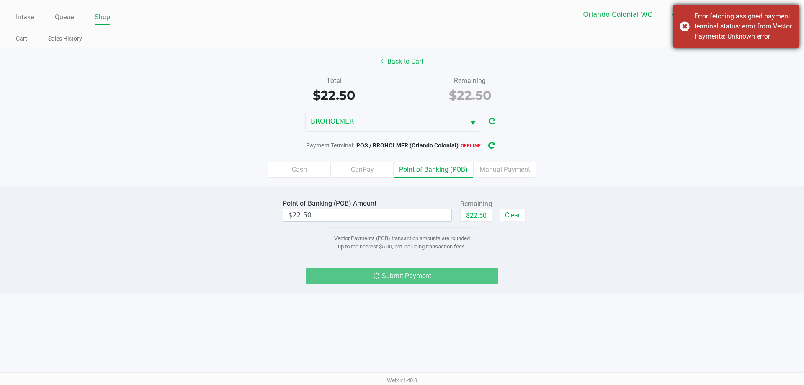
click at [692, 24] on div "Error fetching assigned payment terminal status: error from Vector Payments: Un…" at bounding box center [737, 26] width 126 height 43
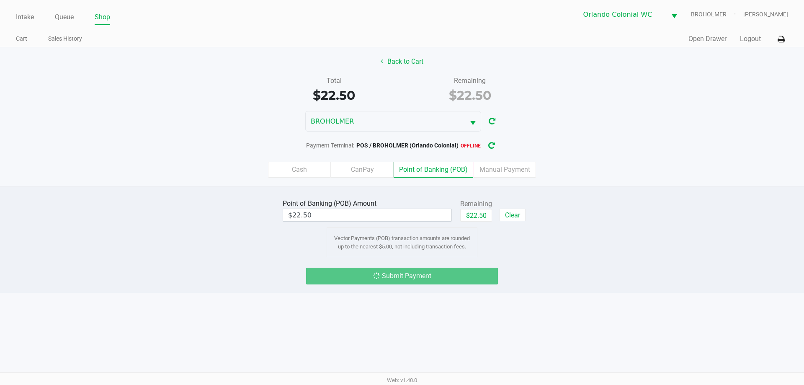
click at [569, 285] on div "Point of Banking (POB) Amount $22.50 Remaining $22.50 Clear Vector Payments (PO…" at bounding box center [402, 239] width 804 height 107
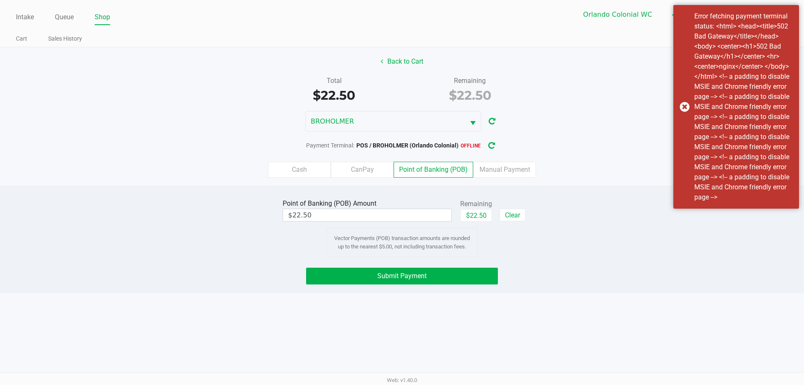
click at [685, 107] on div "Error fetching payment terminal status: <html> <head><title>502 Bad Gateway</ti…" at bounding box center [737, 107] width 126 height 204
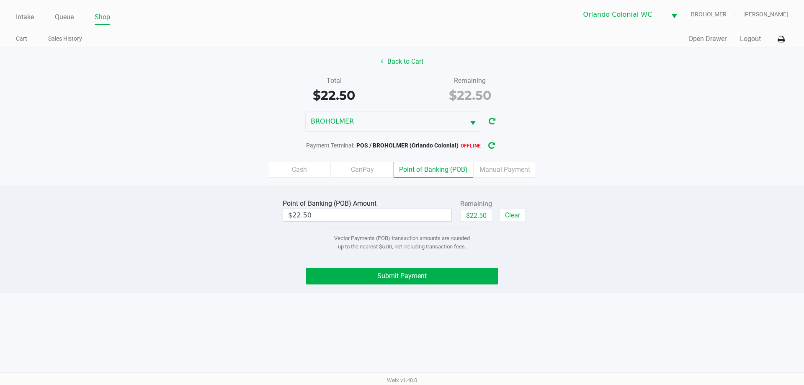
click at [450, 281] on button "Submit Payment" at bounding box center [402, 276] width 192 height 17
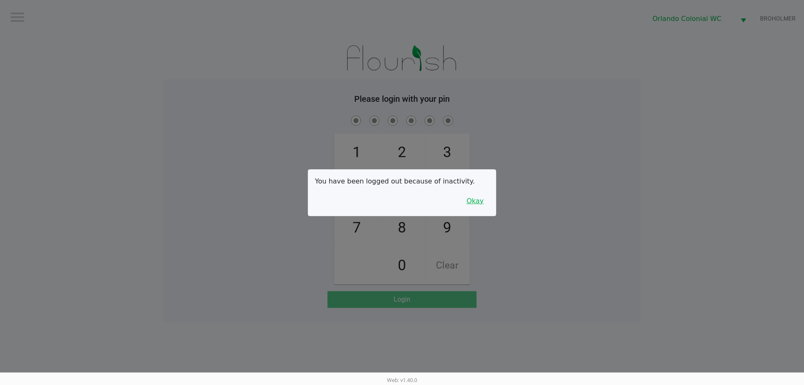
click at [478, 208] on button "Okay" at bounding box center [475, 201] width 28 height 16
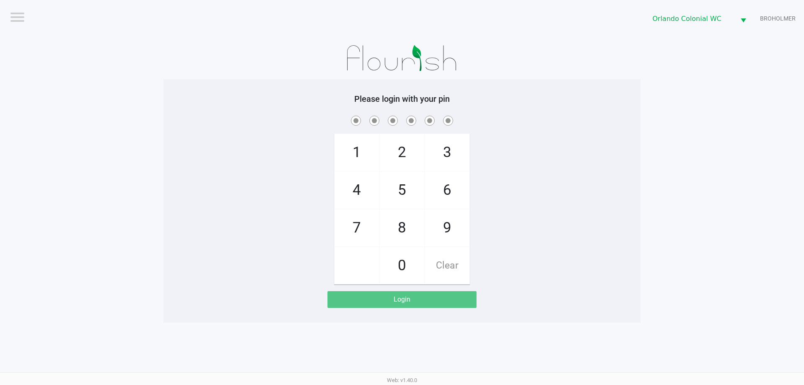
click at [345, 196] on span "4" at bounding box center [357, 190] width 44 height 37
checkbox input "true"
click at [391, 153] on span "2" at bounding box center [402, 152] width 44 height 37
checkbox input "true"
click at [393, 191] on span "5" at bounding box center [402, 190] width 44 height 37
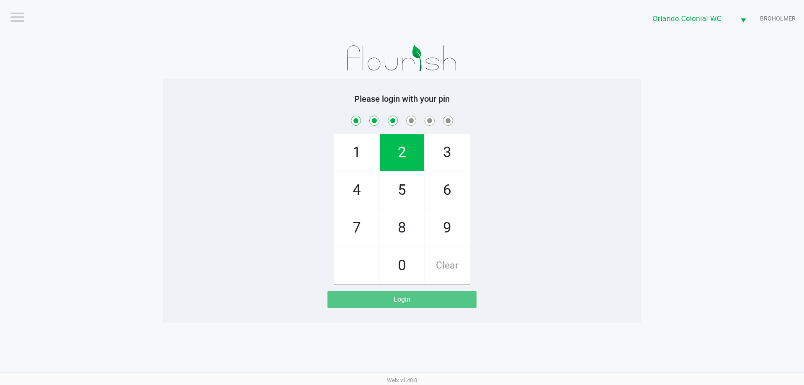
checkbox input "true"
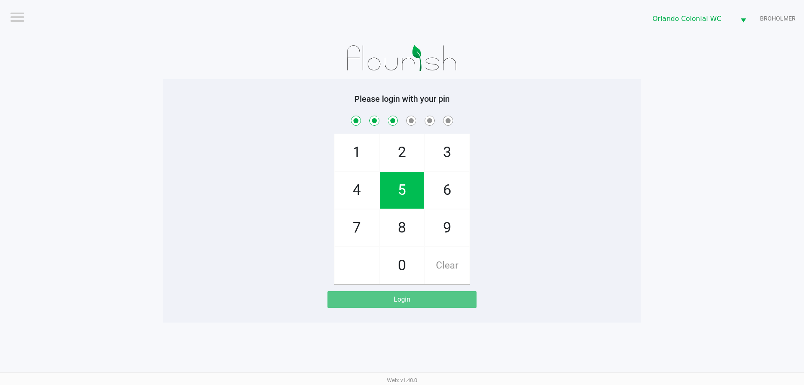
click at [366, 225] on span "7" at bounding box center [357, 227] width 44 height 37
checkbox input "true"
click at [403, 155] on span "2" at bounding box center [402, 152] width 44 height 37
checkbox input "true"
click at [446, 222] on span "9" at bounding box center [447, 227] width 44 height 37
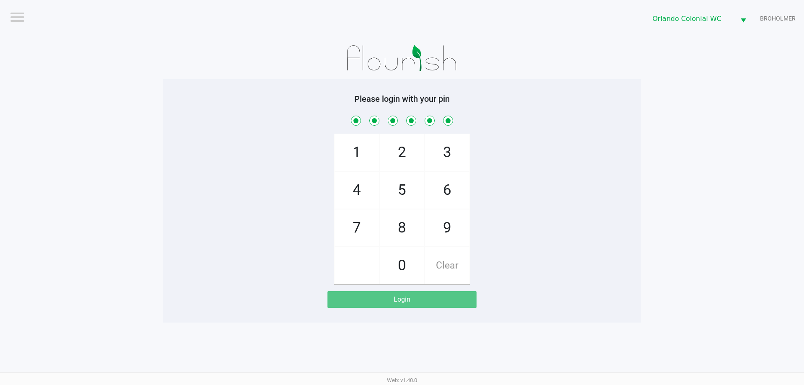
checkbox input "true"
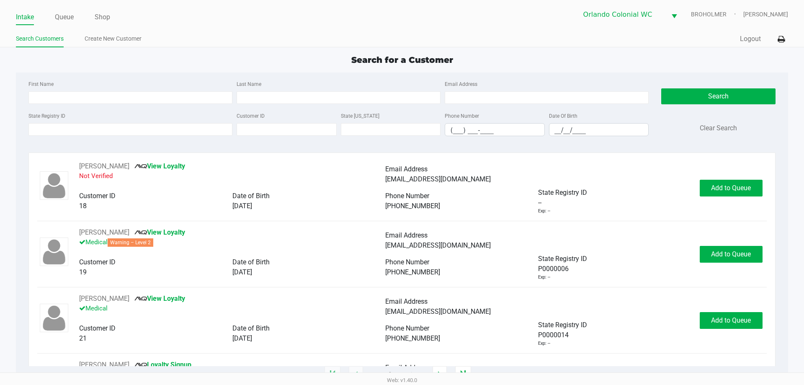
click at [55, 136] on div "State Registry ID" at bounding box center [130, 124] width 208 height 26
click at [50, 133] on input "State Registry ID" at bounding box center [130, 129] width 204 height 13
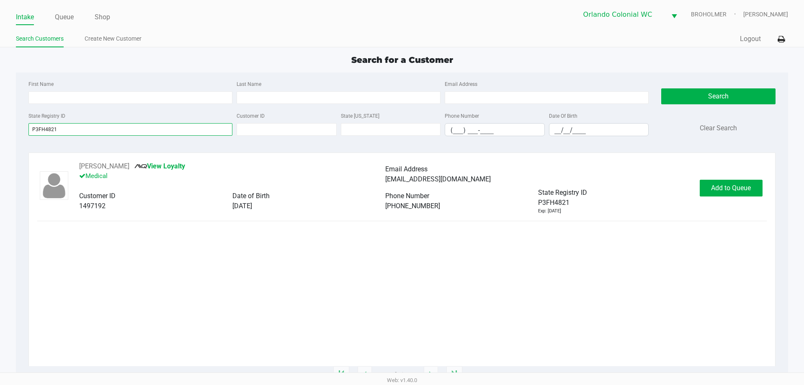
type input "P3FH4821"
click at [721, 207] on div "ROBLEY MCDONNELL View Loyalty Medical Email Address robleymcdonnell@gmail.com C…" at bounding box center [401, 187] width 729 height 53
click at [732, 188] on span "Add to Queue" at bounding box center [731, 188] width 40 height 8
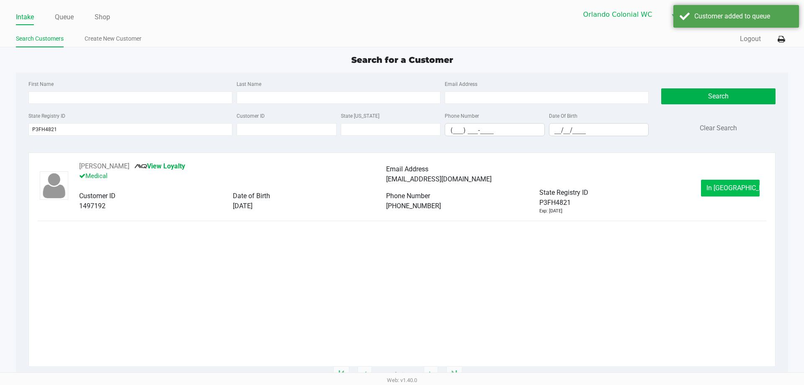
click at [740, 195] on button "In Queue" at bounding box center [730, 188] width 59 height 17
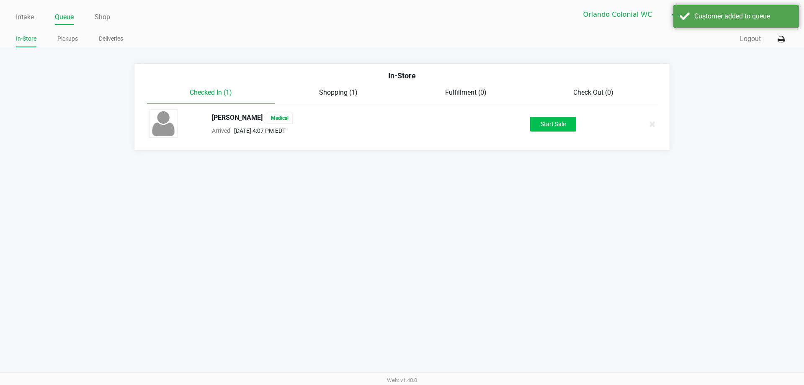
click at [562, 122] on button "Start Sale" at bounding box center [553, 124] width 46 height 15
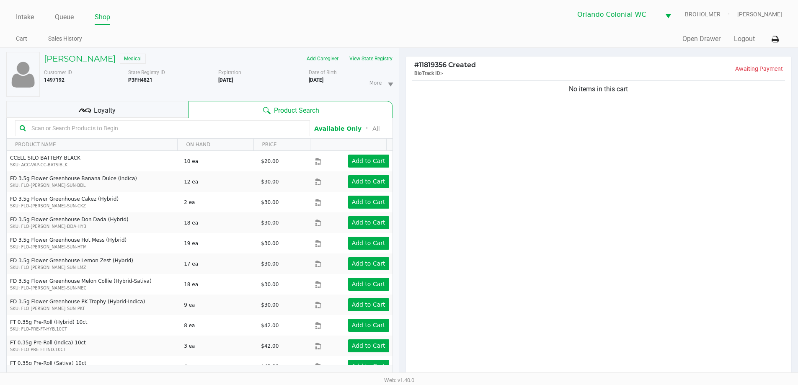
click at [174, 126] on input "text" at bounding box center [166, 128] width 277 height 13
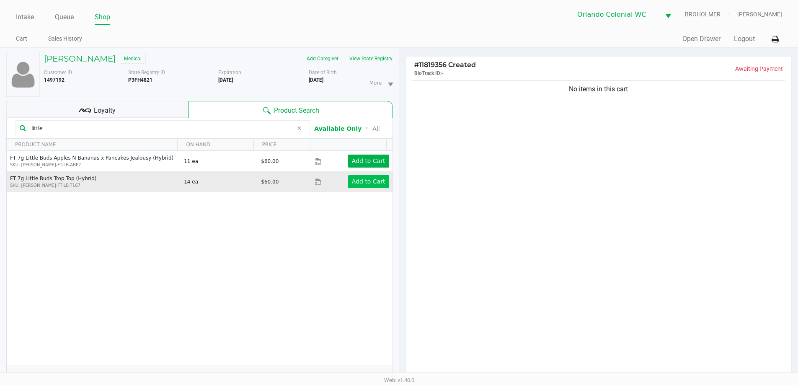
click at [359, 185] on app-button-loader "Add to Cart" at bounding box center [369, 181] width 34 height 7
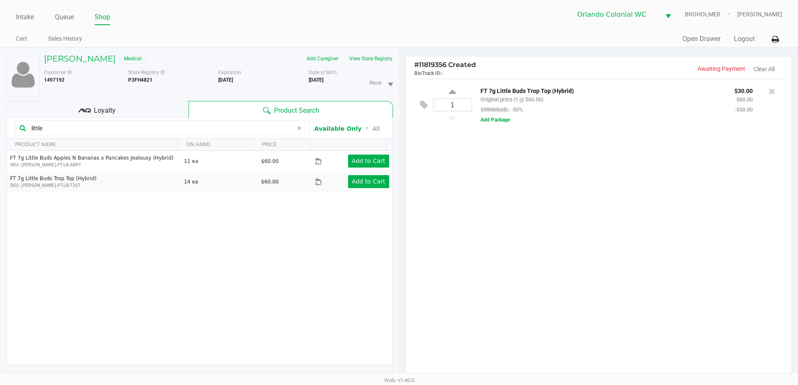
click at [61, 128] on input "little" at bounding box center [160, 128] width 265 height 13
type input "mec"
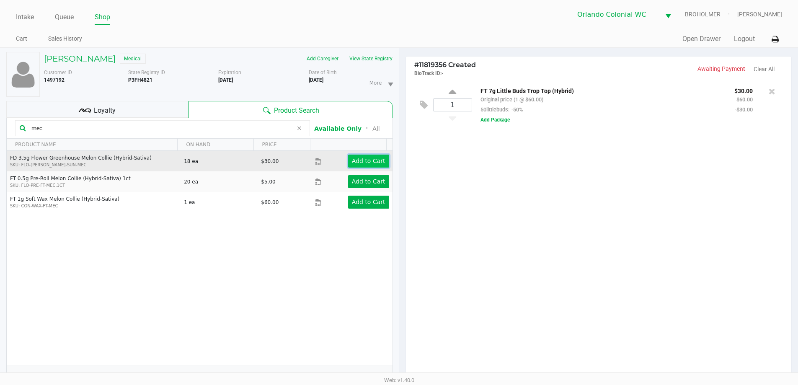
click at [365, 161] on app-button-loader "Add to Cart" at bounding box center [369, 161] width 34 height 7
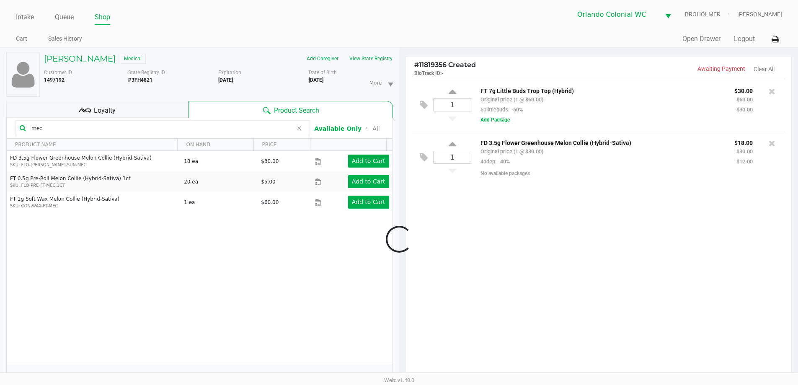
click at [358, 159] on div at bounding box center [399, 239] width 798 height 300
click at [371, 55] on button "View State Registry" at bounding box center [368, 58] width 49 height 13
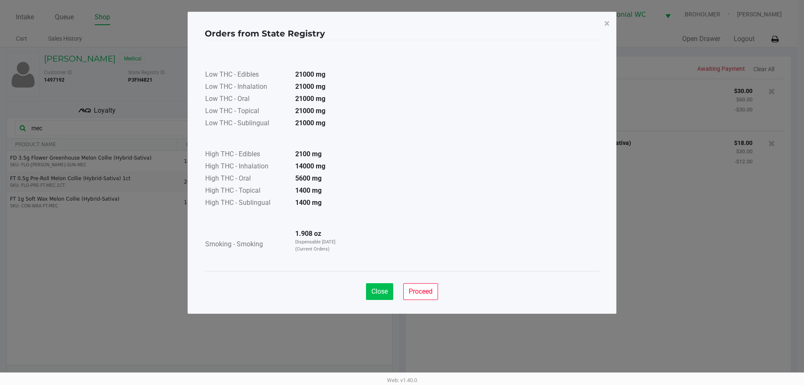
click at [371, 284] on button "Close" at bounding box center [379, 291] width 27 height 17
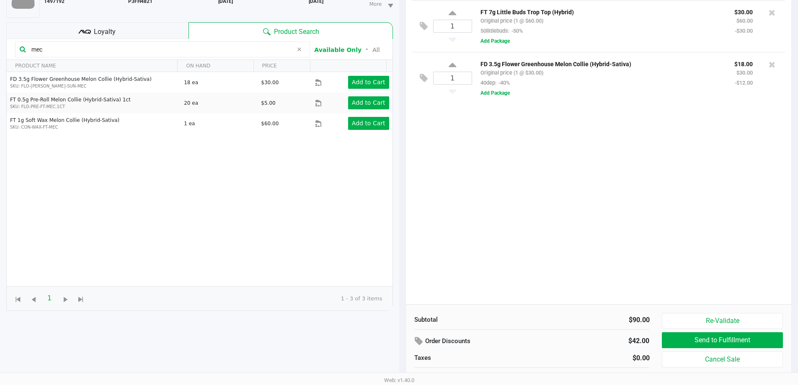
scroll to position [91, 0]
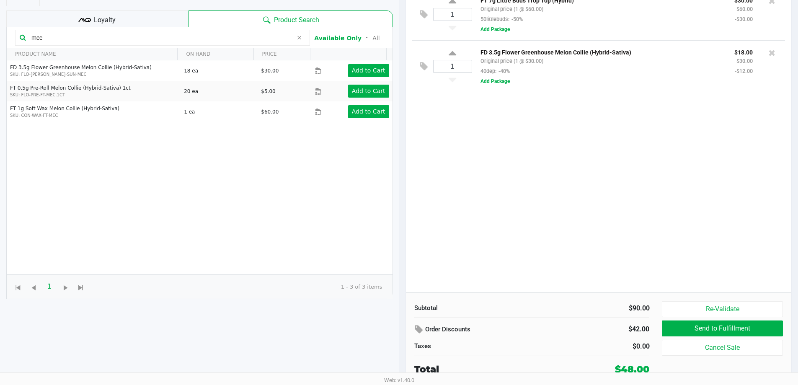
click at [491, 207] on div "1 FT 7g Little Buds Trop Top (Hybrid) Original price (1 @ $60.00) 50littlebuds:…" at bounding box center [599, 140] width 386 height 304
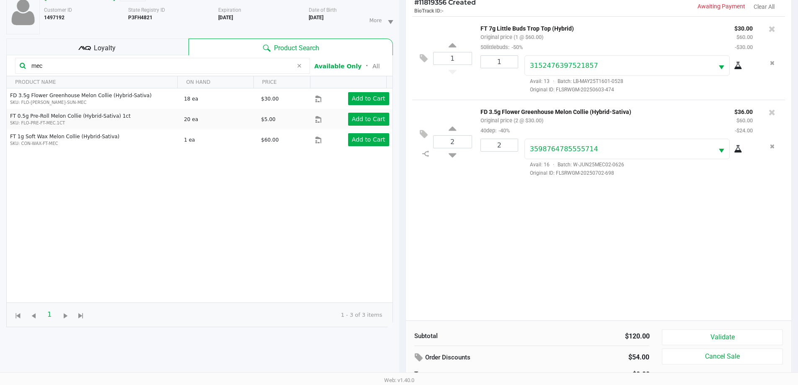
scroll to position [62, 0]
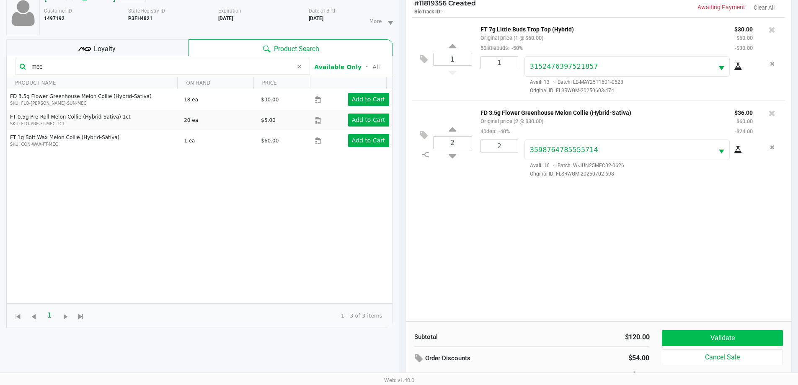
click at [735, 333] on button "Validate" at bounding box center [722, 338] width 121 height 16
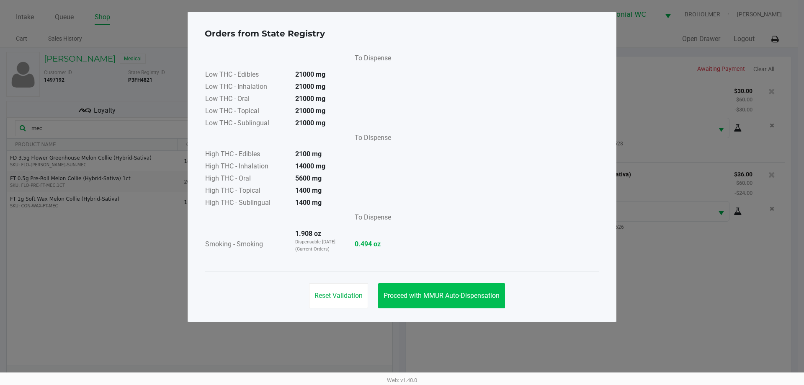
click at [457, 297] on span "Proceed with MMUR Auto-Dispensation" at bounding box center [442, 296] width 116 height 8
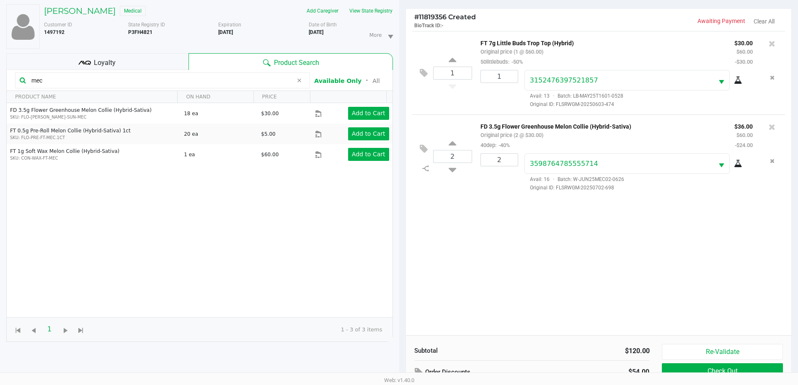
scroll to position [91, 0]
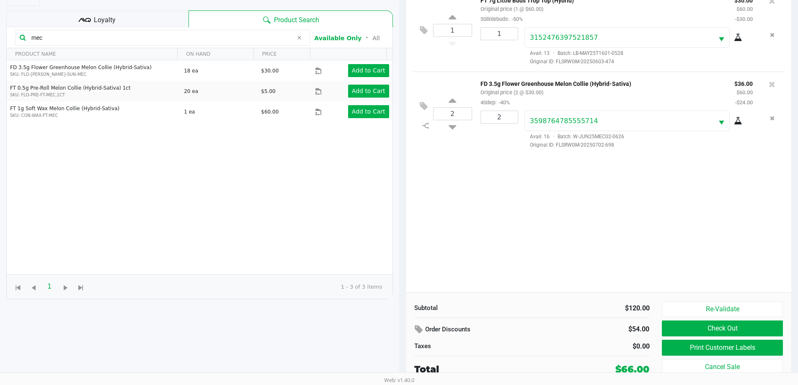
click at [716, 352] on button "Print Customer Labels" at bounding box center [722, 348] width 121 height 16
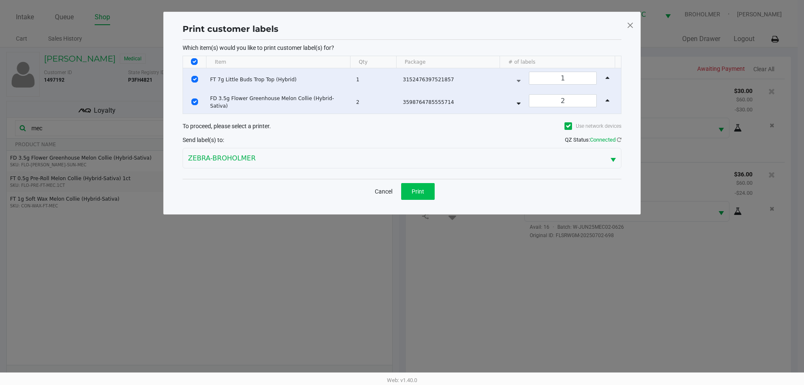
click at [409, 191] on button "Print" at bounding box center [418, 191] width 34 height 17
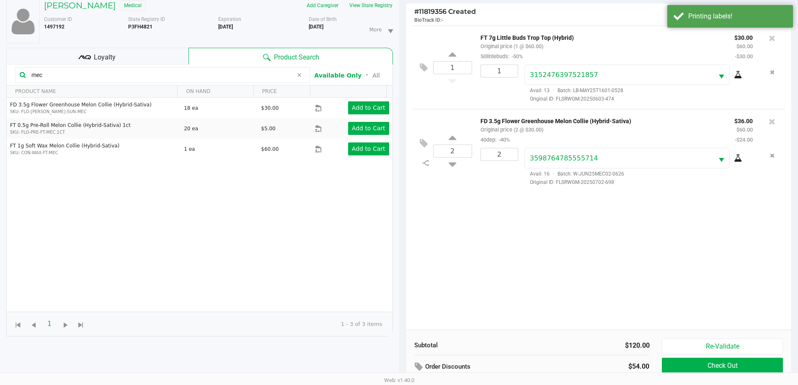
scroll to position [91, 0]
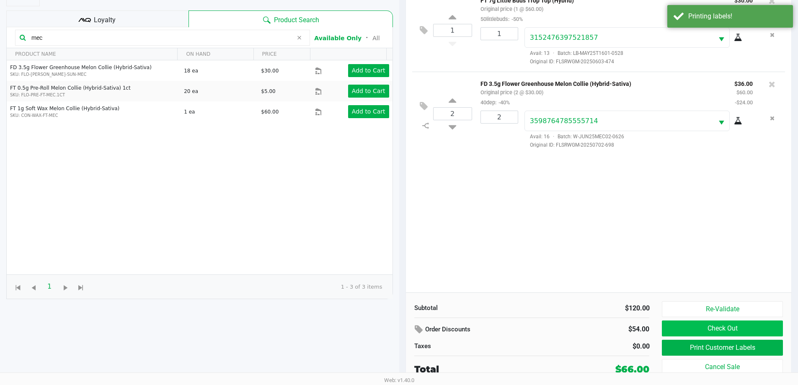
click at [724, 327] on button "Check Out" at bounding box center [722, 329] width 121 height 16
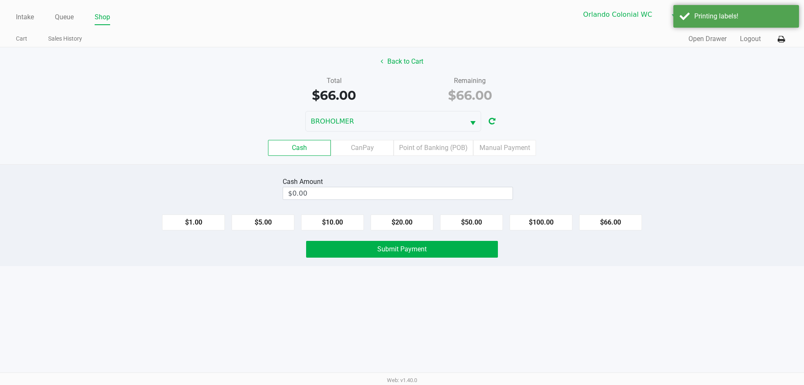
click at [450, 147] on label "Point of Banking (POB)" at bounding box center [434, 148] width 80 height 16
click at [0, 0] on 7 "Point of Banking (POB)" at bounding box center [0, 0] width 0 height 0
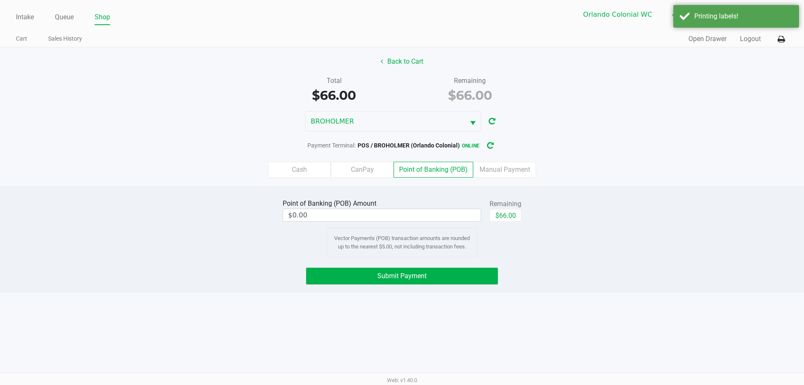
click at [502, 217] on button "$66.00" at bounding box center [506, 215] width 32 height 13
type input "$66.00"
click at [450, 279] on button "Submit Payment" at bounding box center [402, 276] width 192 height 17
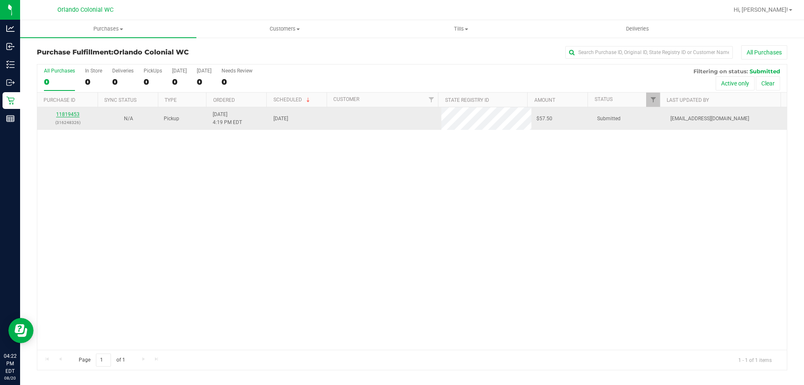
click at [72, 115] on link "11819453" at bounding box center [67, 114] width 23 height 6
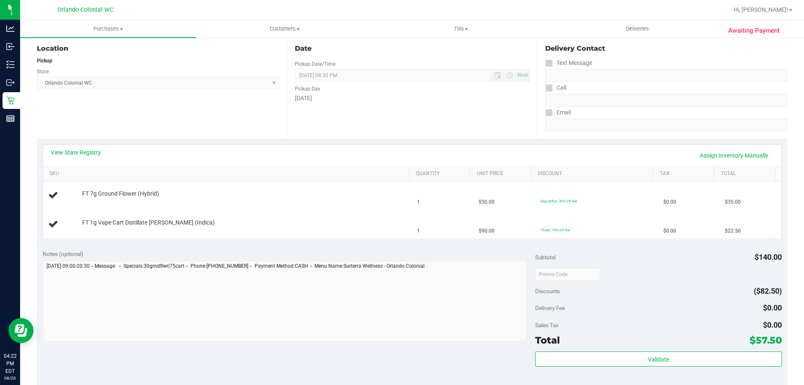
scroll to position [86, 0]
click at [80, 152] on link "View State Registry" at bounding box center [76, 154] width 50 height 8
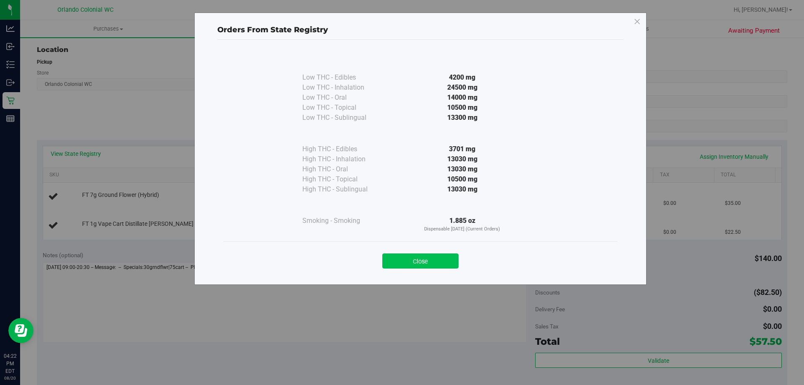
click at [424, 258] on button "Close" at bounding box center [421, 260] width 76 height 15
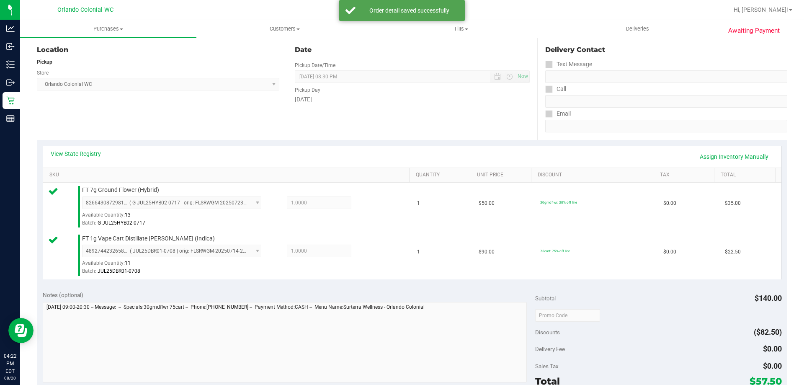
scroll to position [349, 0]
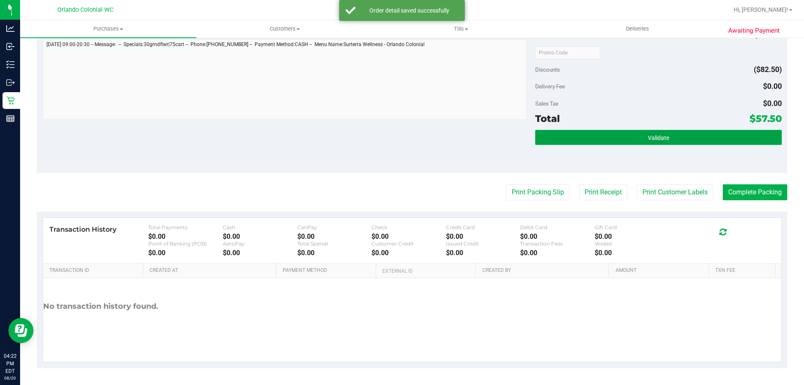
click at [661, 134] on span "Validate" at bounding box center [658, 137] width 21 height 7
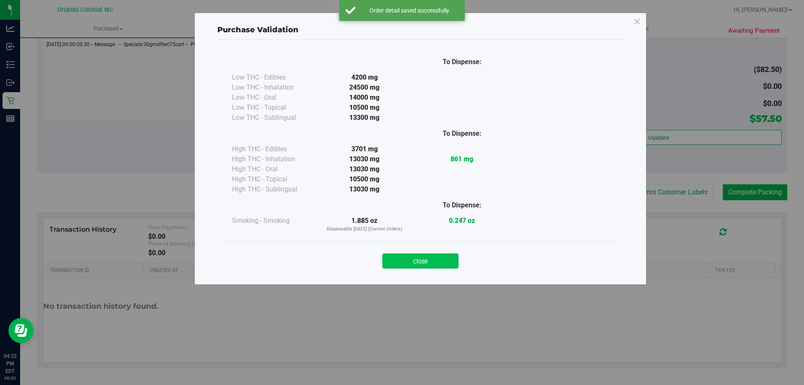
click at [432, 262] on button "Close" at bounding box center [421, 260] width 76 height 15
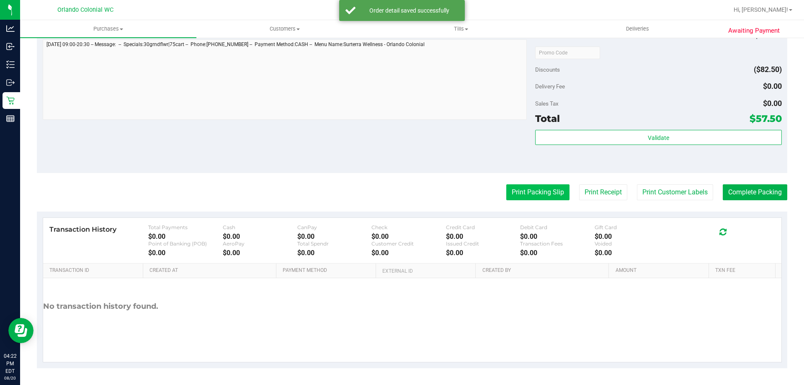
click at [526, 189] on button "Print Packing Slip" at bounding box center [538, 192] width 63 height 16
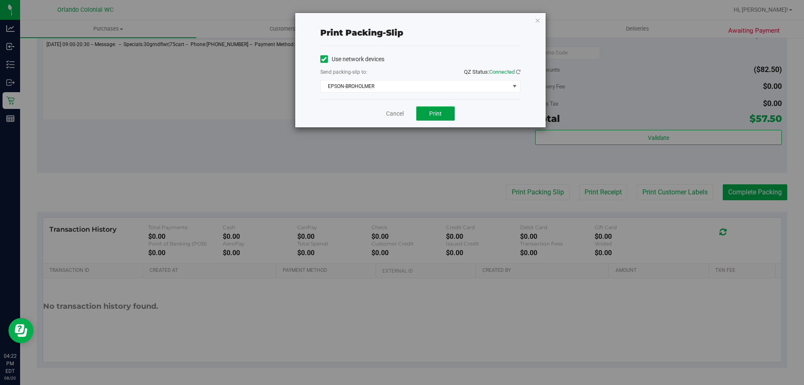
click at [445, 114] on button "Print" at bounding box center [435, 113] width 39 height 14
click at [402, 114] on link "Cancel" at bounding box center [395, 113] width 18 height 9
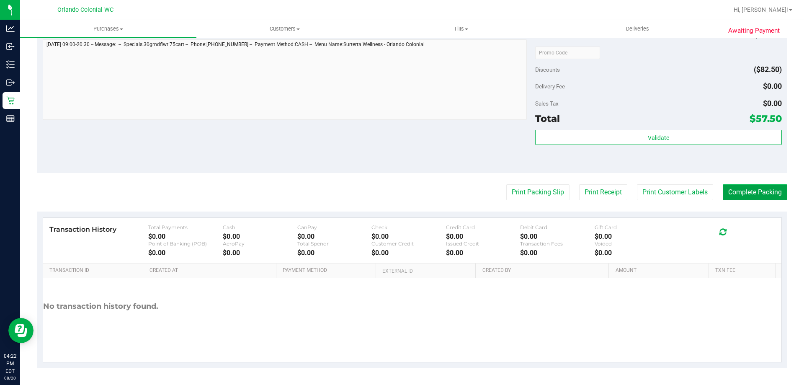
click at [750, 189] on button "Complete Packing" at bounding box center [755, 192] width 65 height 16
